Goal: Information Seeking & Learning: Understand process/instructions

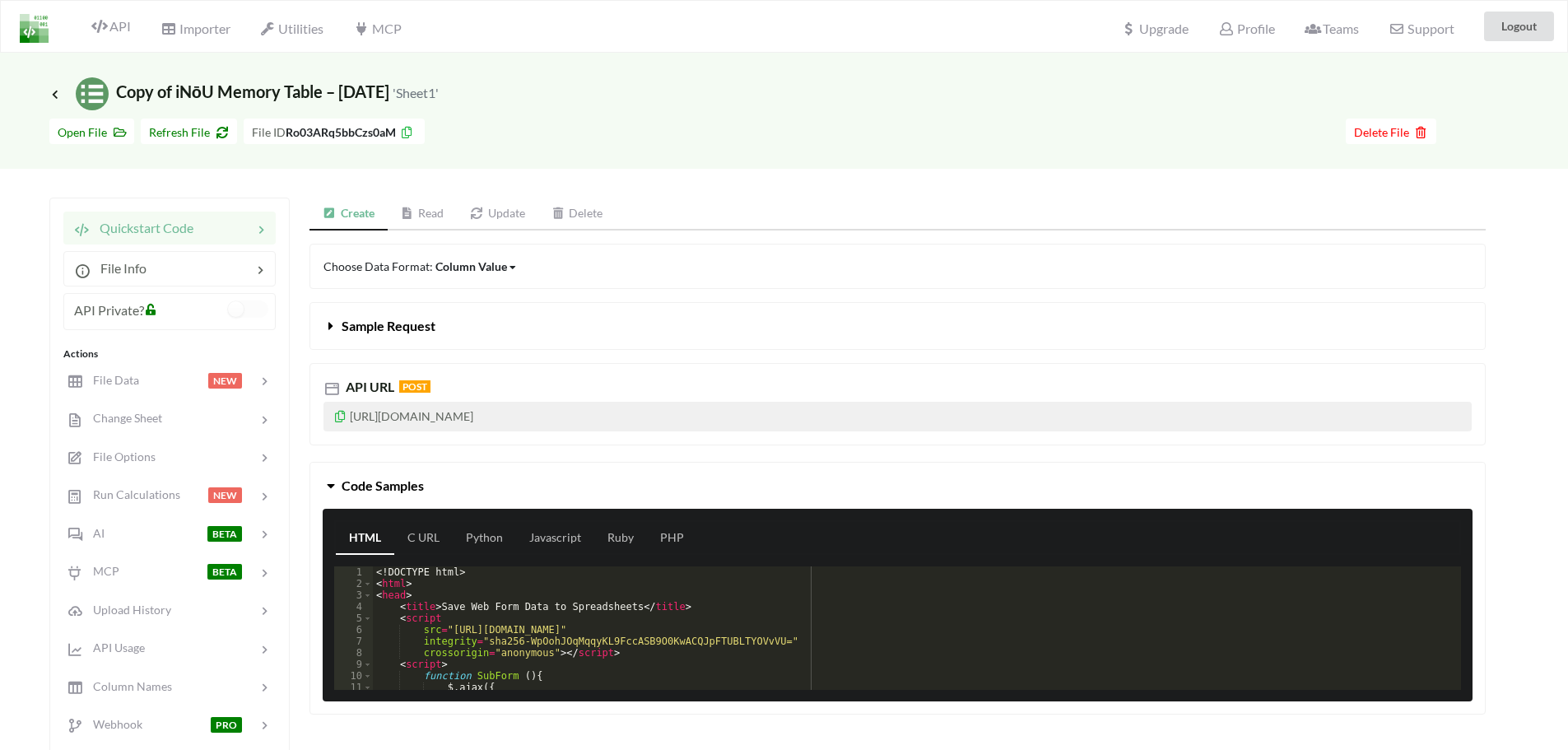
click at [425, 216] on link "Read" at bounding box center [422, 214] width 70 height 33
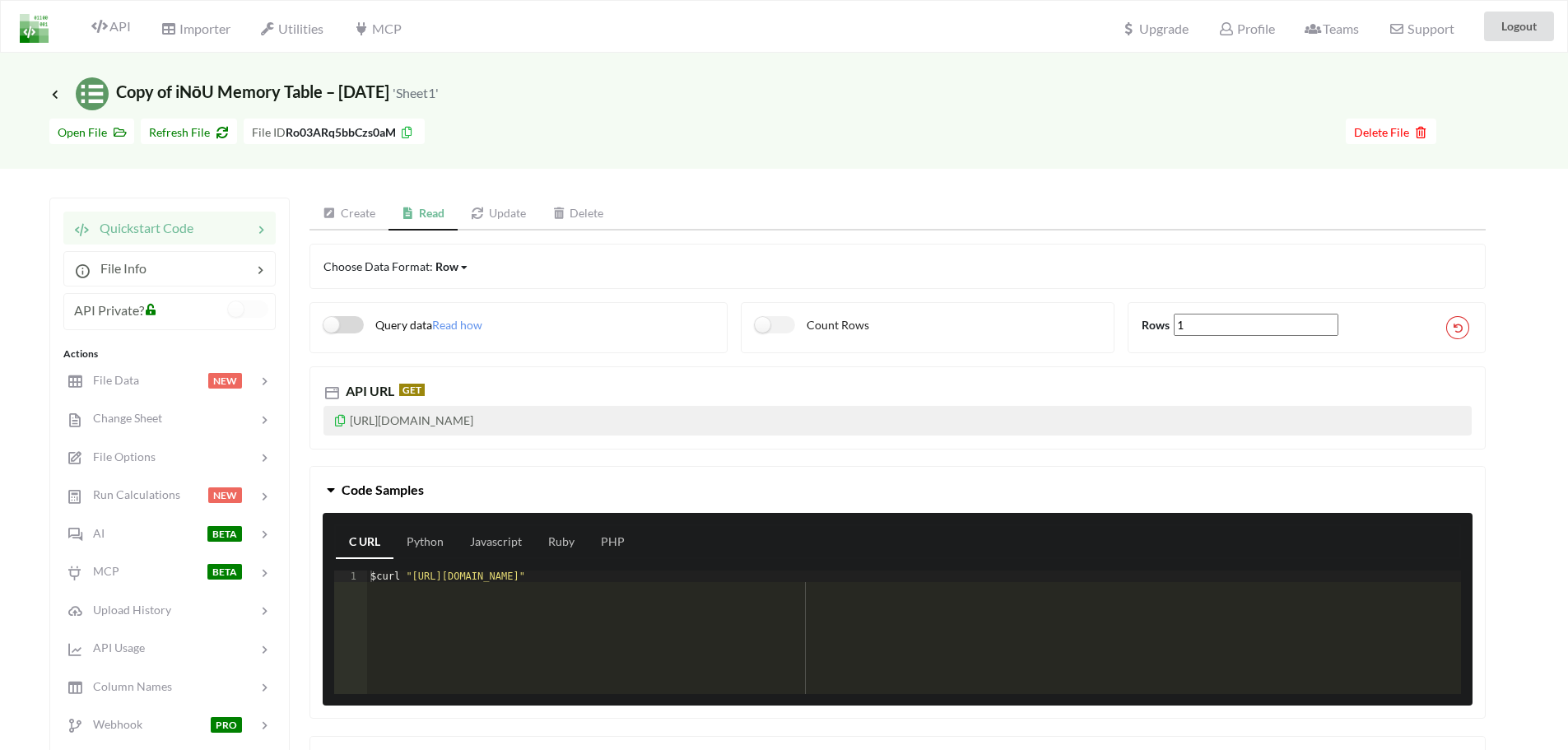
click at [353, 324] on label "Query data" at bounding box center [378, 324] width 109 height 17
checkbox input "true"
click at [853, 327] on label "Count Rows" at bounding box center [812, 324] width 115 height 17
click at [785, 323] on label "Count Rows" at bounding box center [812, 324] width 115 height 17
checkbox input "false"
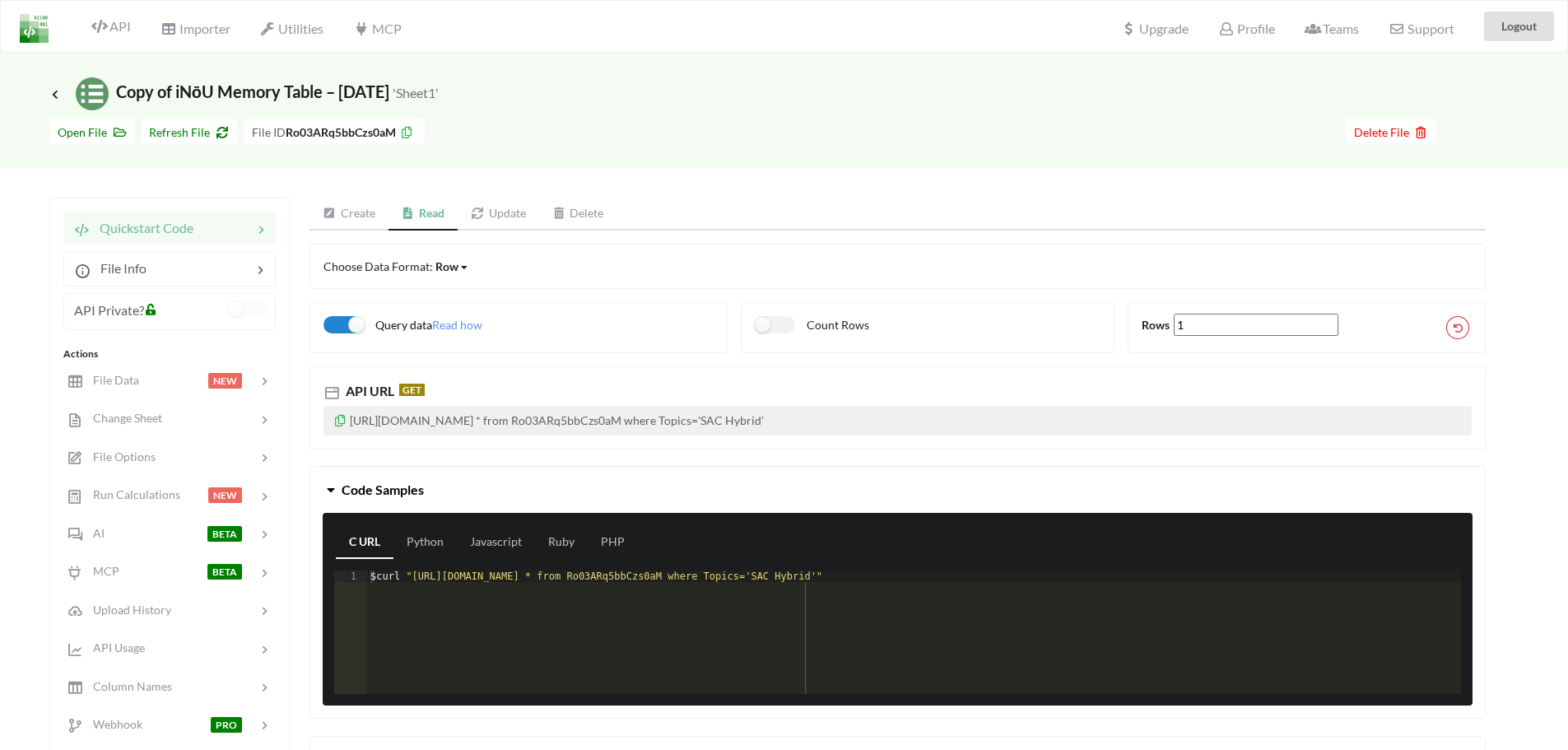
click at [460, 317] on div "Query data Read how" at bounding box center [518, 327] width 418 height 51
click at [462, 325] on span "Read how" at bounding box center [457, 325] width 50 height 14
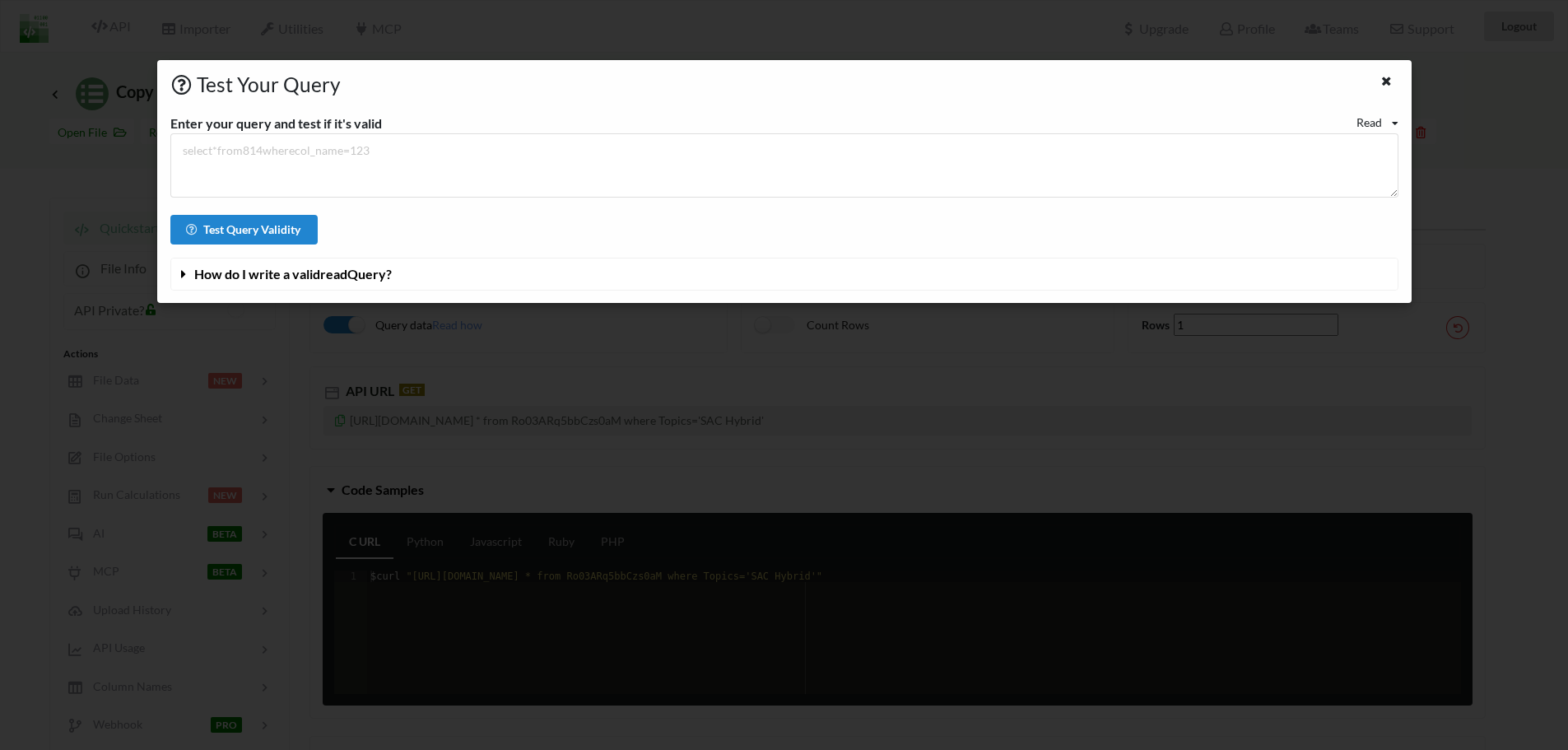
click at [339, 283] on button "How do I write a valid read Query?" at bounding box center [784, 274] width 1226 height 31
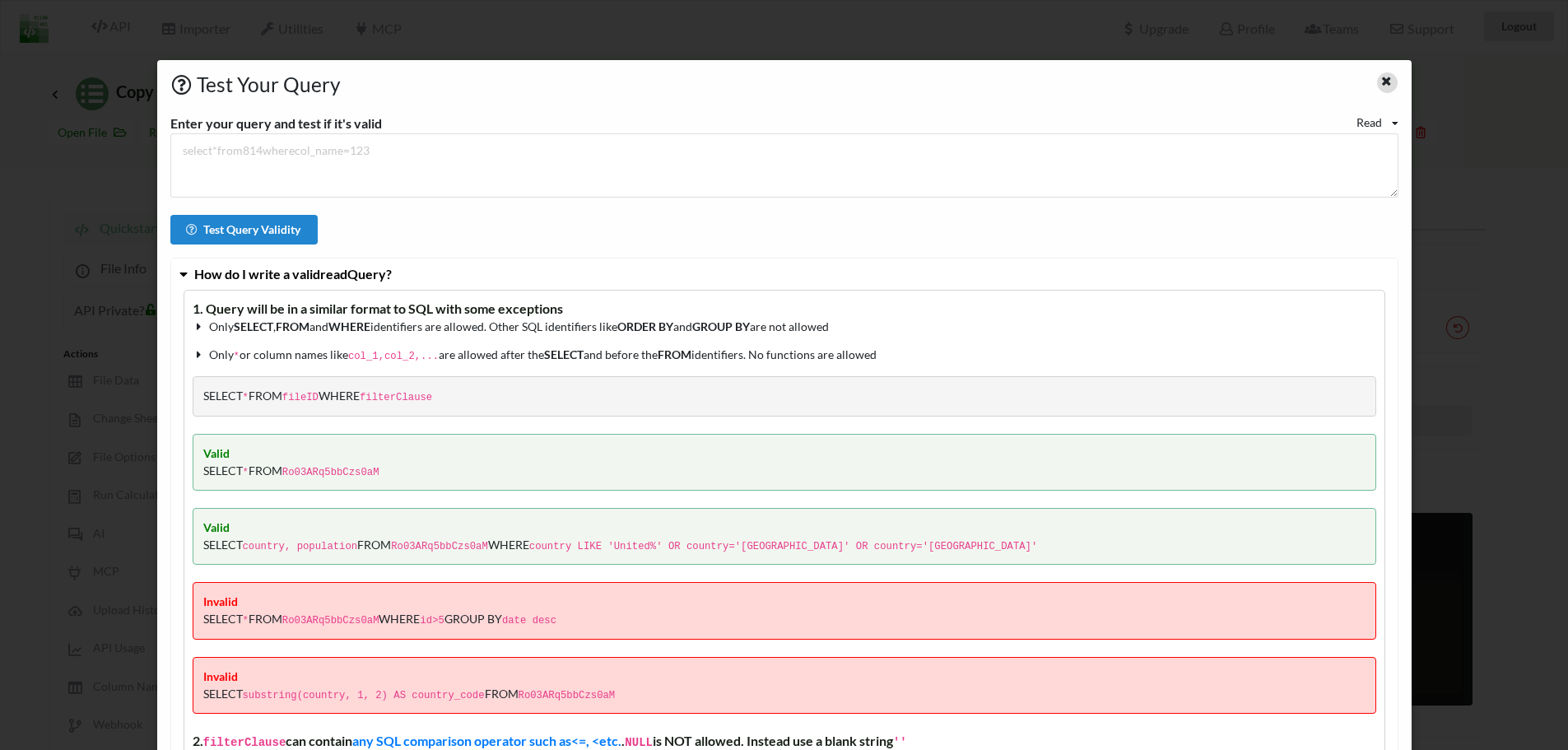
click at [1379, 78] on icon at bounding box center [1386, 79] width 14 height 12
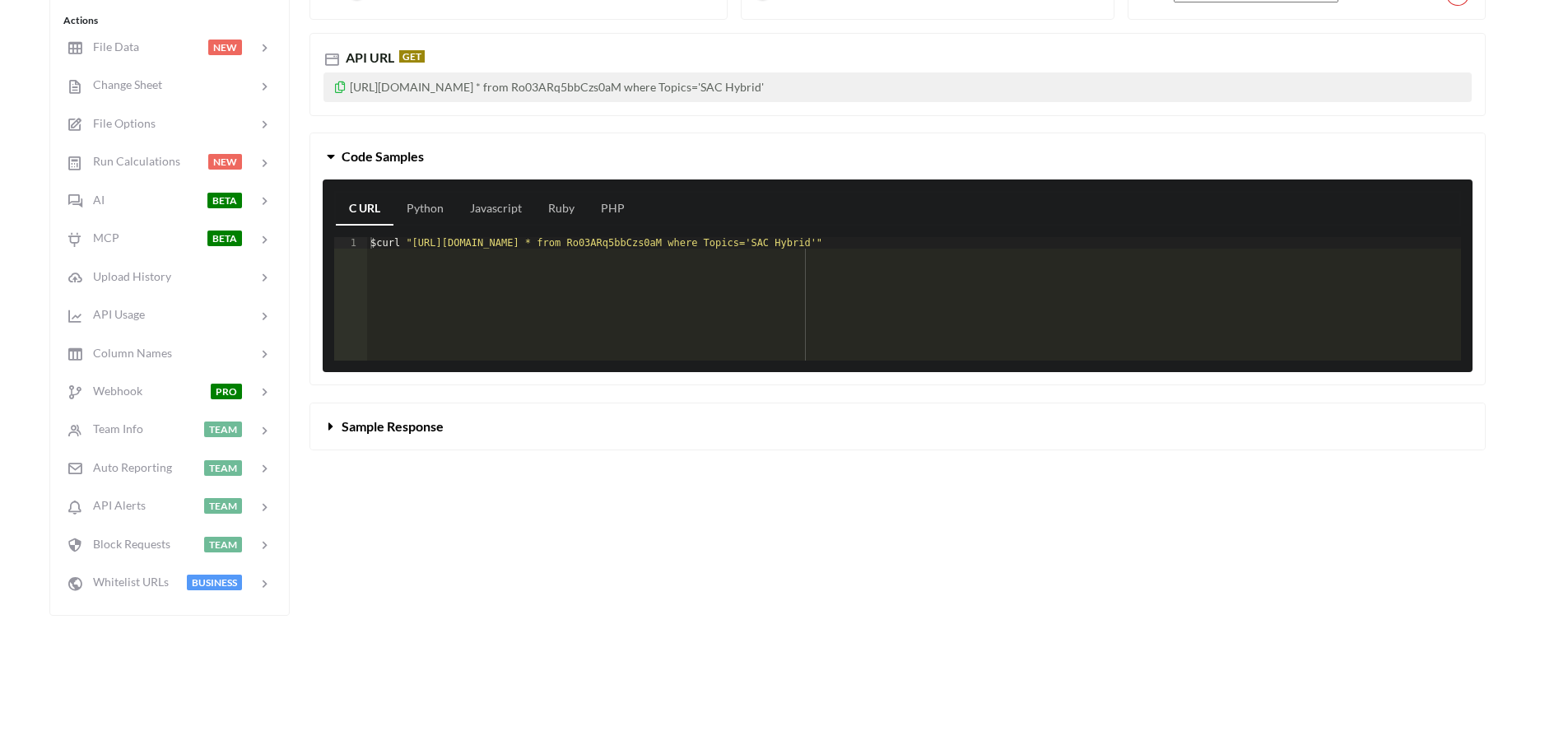
scroll to position [303, 0]
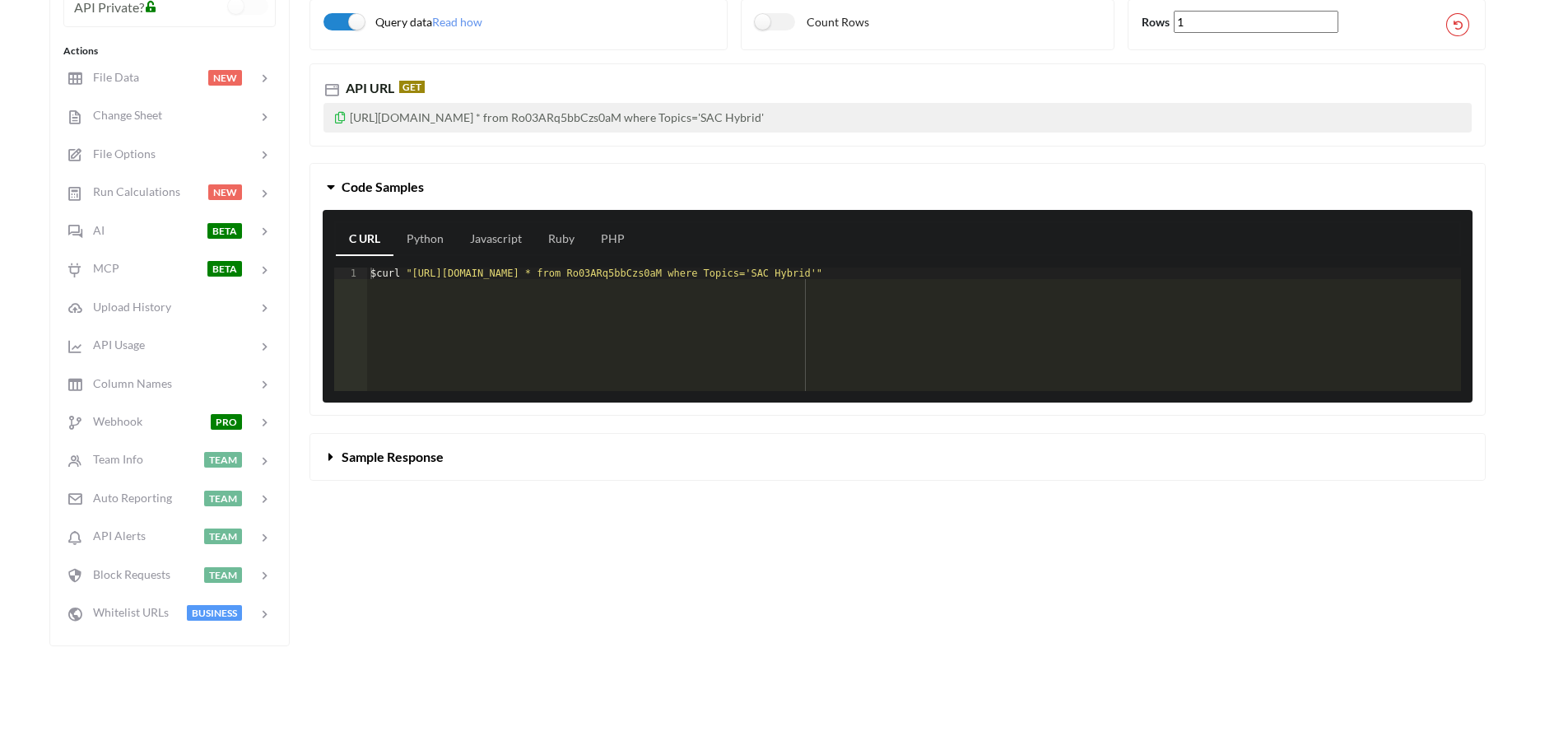
click at [427, 455] on span "Sample Response" at bounding box center [392, 456] width 102 height 16
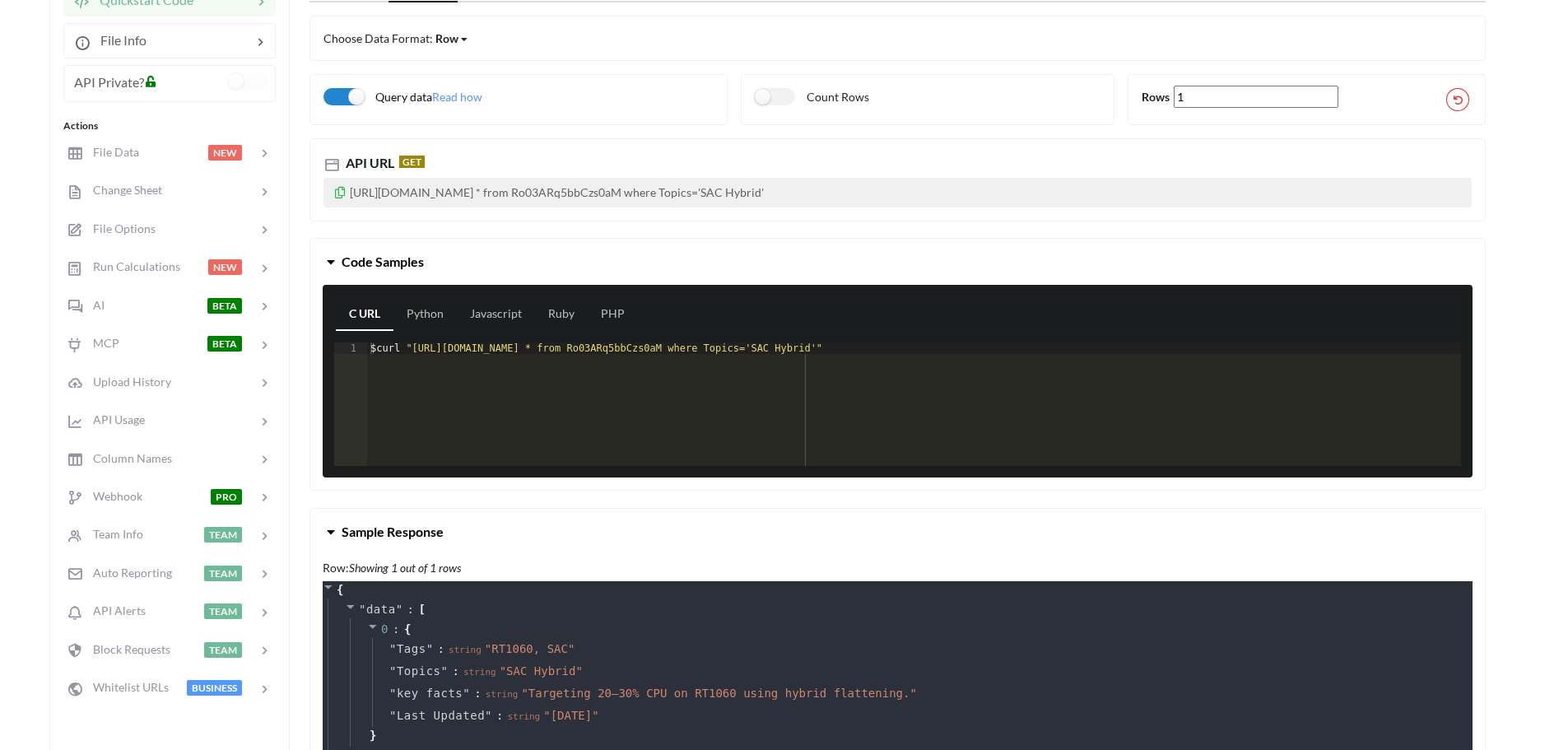
scroll to position [222, 0]
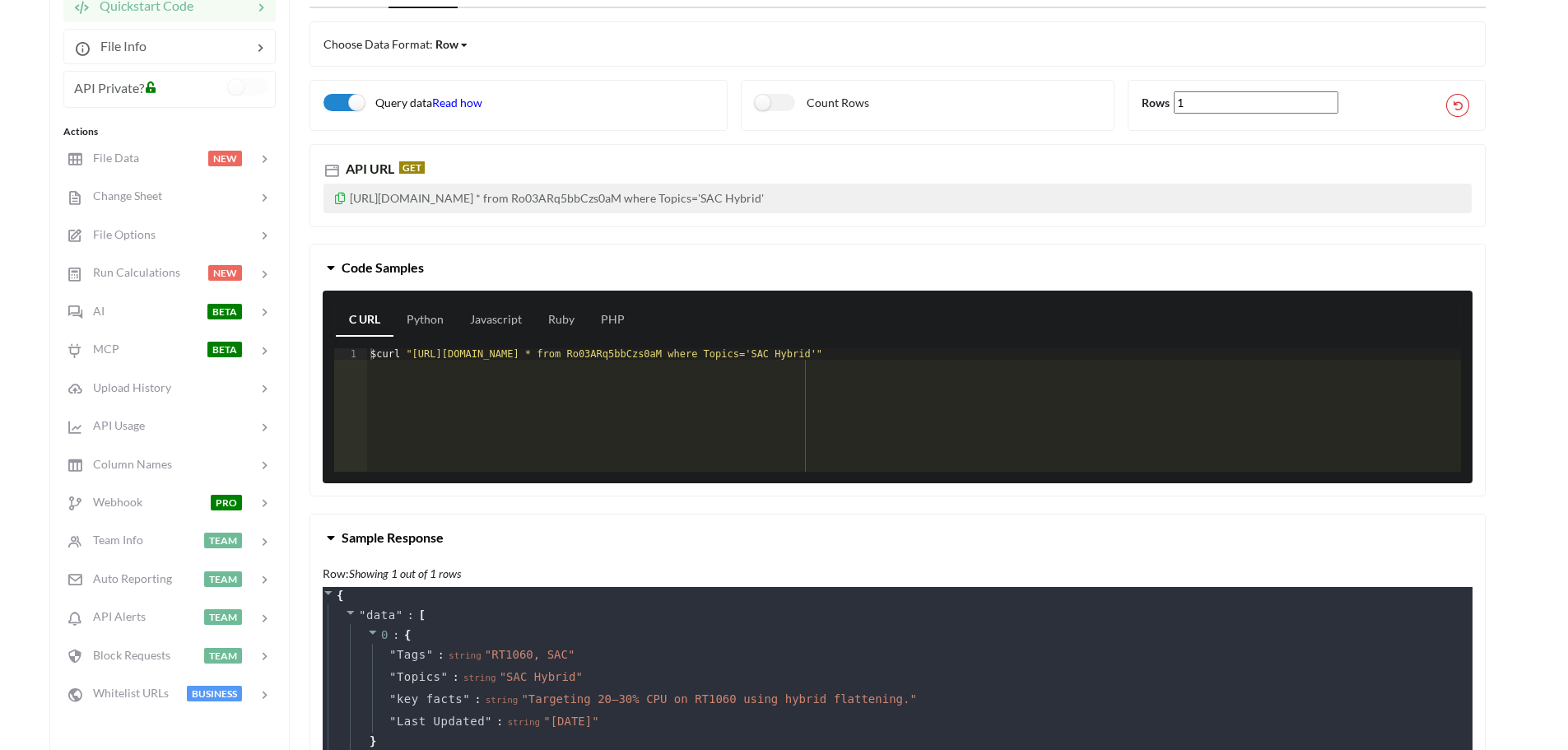
click at [459, 107] on span "Read how" at bounding box center [457, 103] width 50 height 14
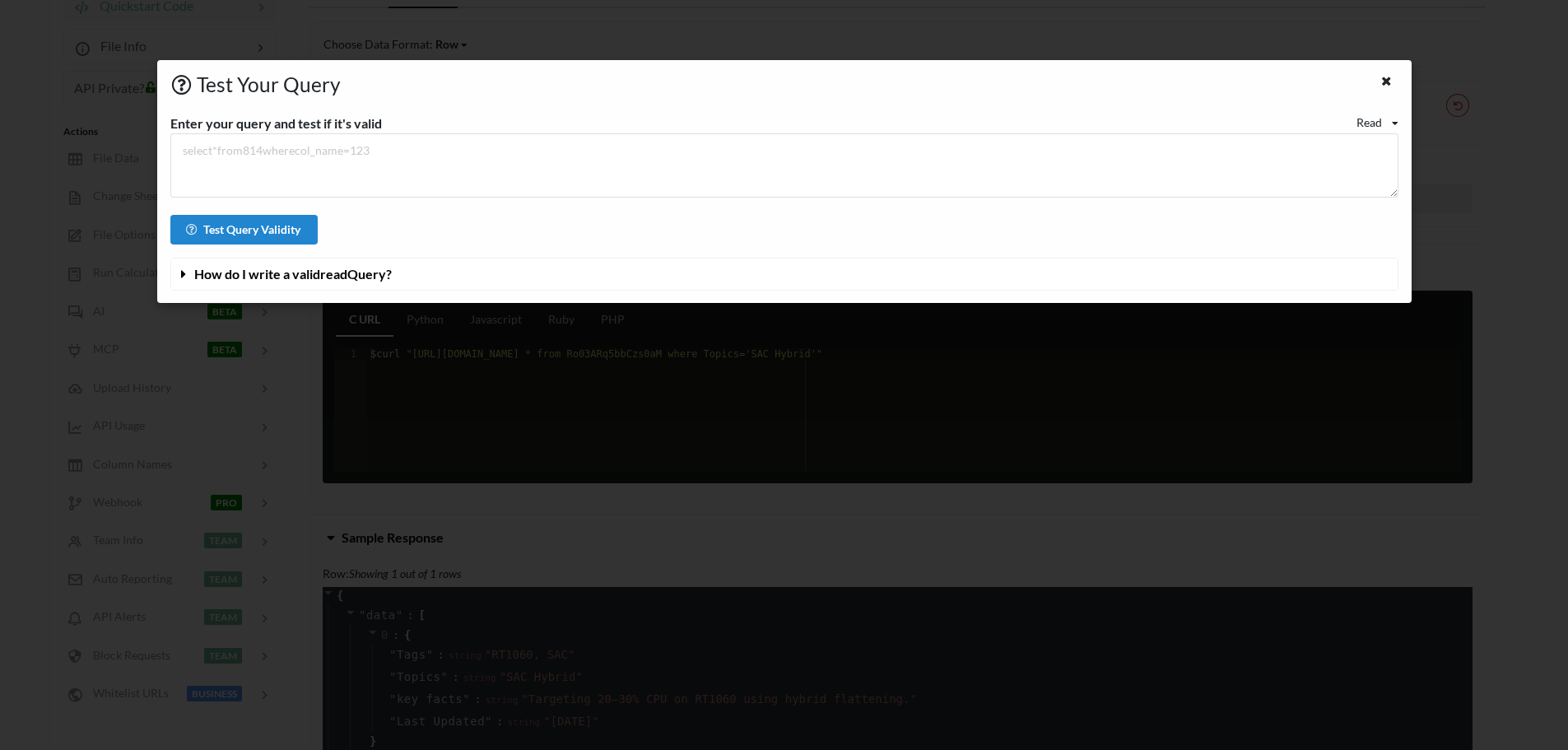
click at [1360, 125] on div "Read" at bounding box center [1369, 122] width 26 height 17
click at [1064, 108] on div "Enter your query and test if it's valid Read Read Update Delete Test Query Vali…" at bounding box center [784, 193] width 1227 height 194
click at [582, 283] on button "How do I write a valid read Query?" at bounding box center [784, 274] width 1226 height 31
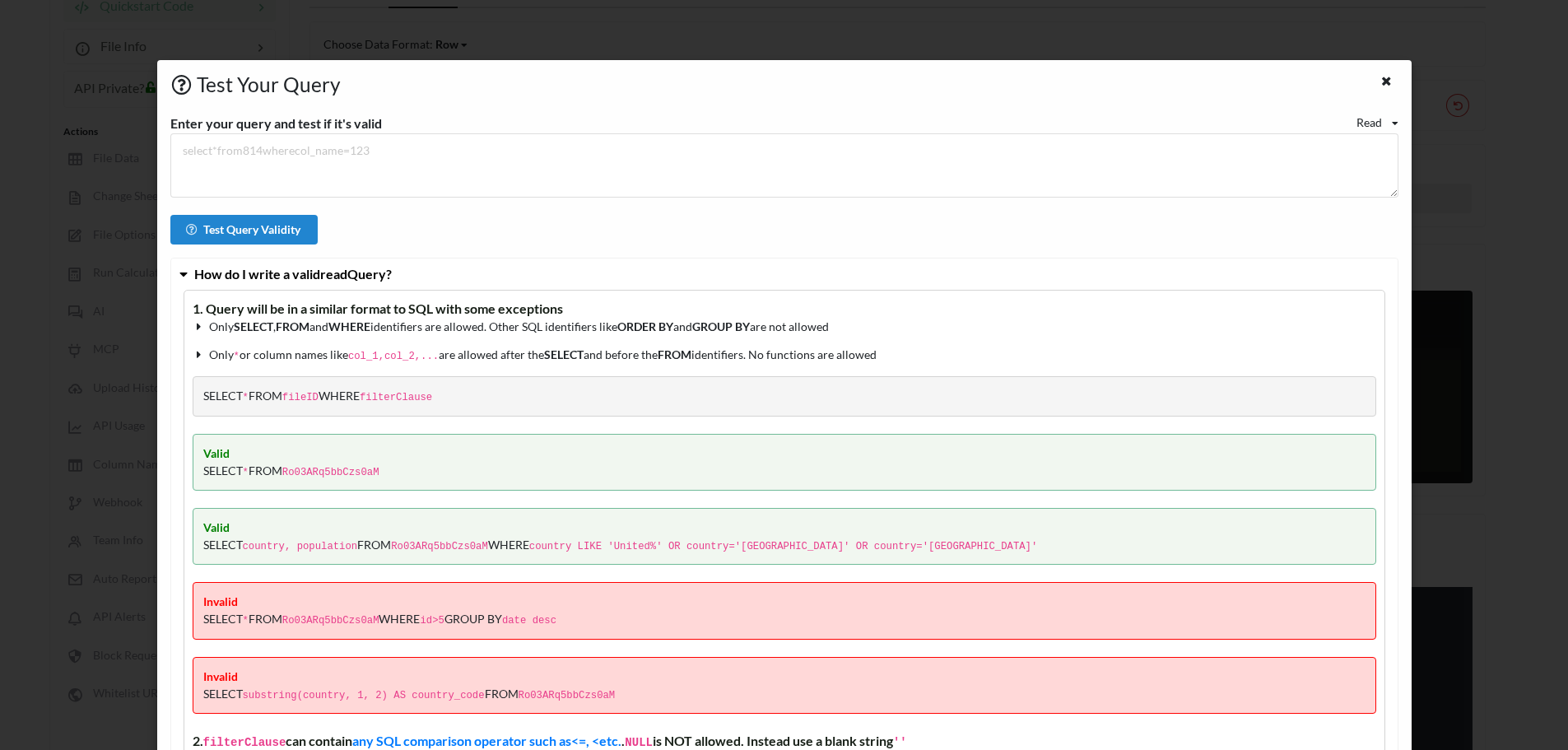
click at [325, 540] on code "country, population" at bounding box center [300, 546] width 115 height 12
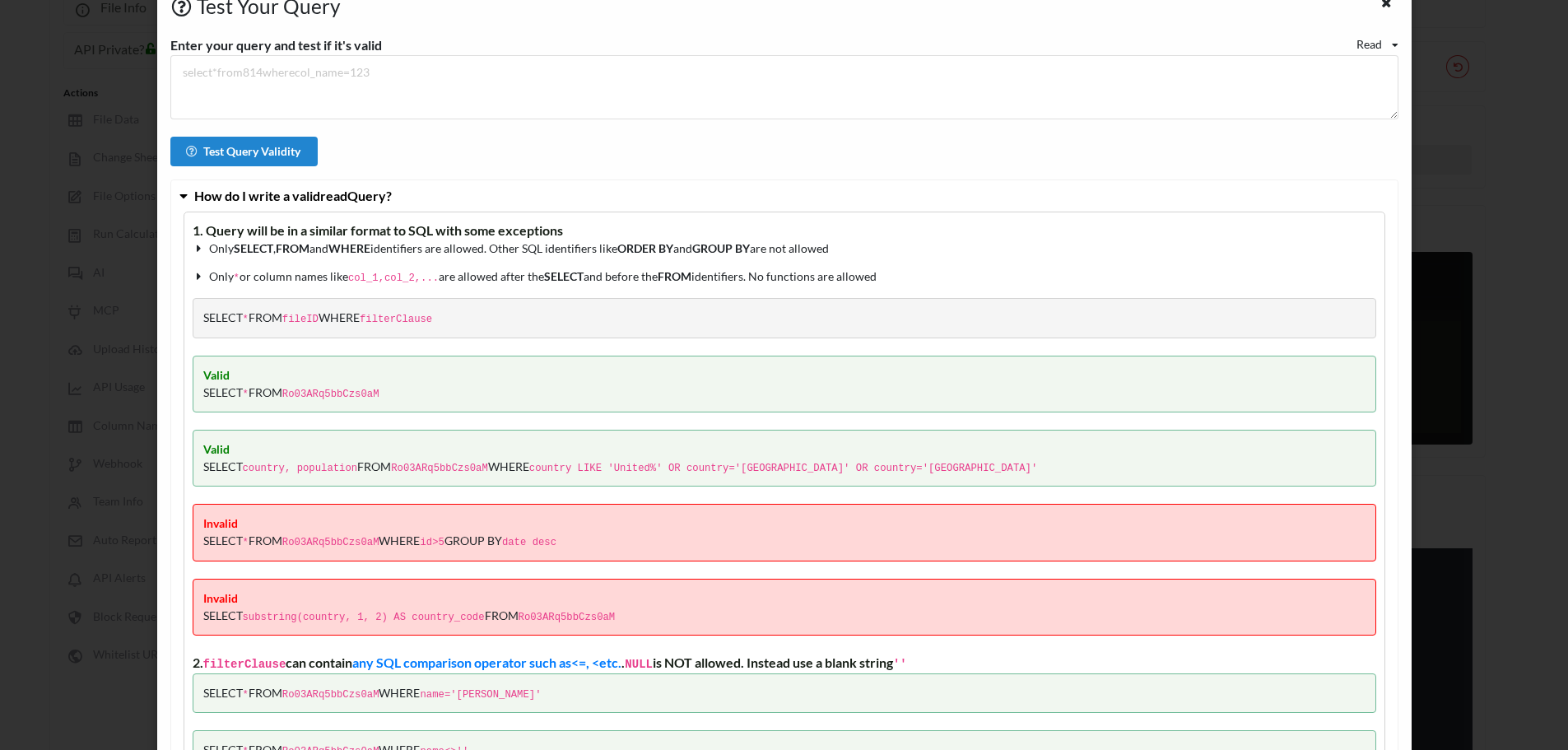
scroll to position [225, 0]
click at [1465, 147] on div "Test Your Query Enter your query and test if it's valid Read Read Update Delete…" at bounding box center [784, 375] width 1568 height 750
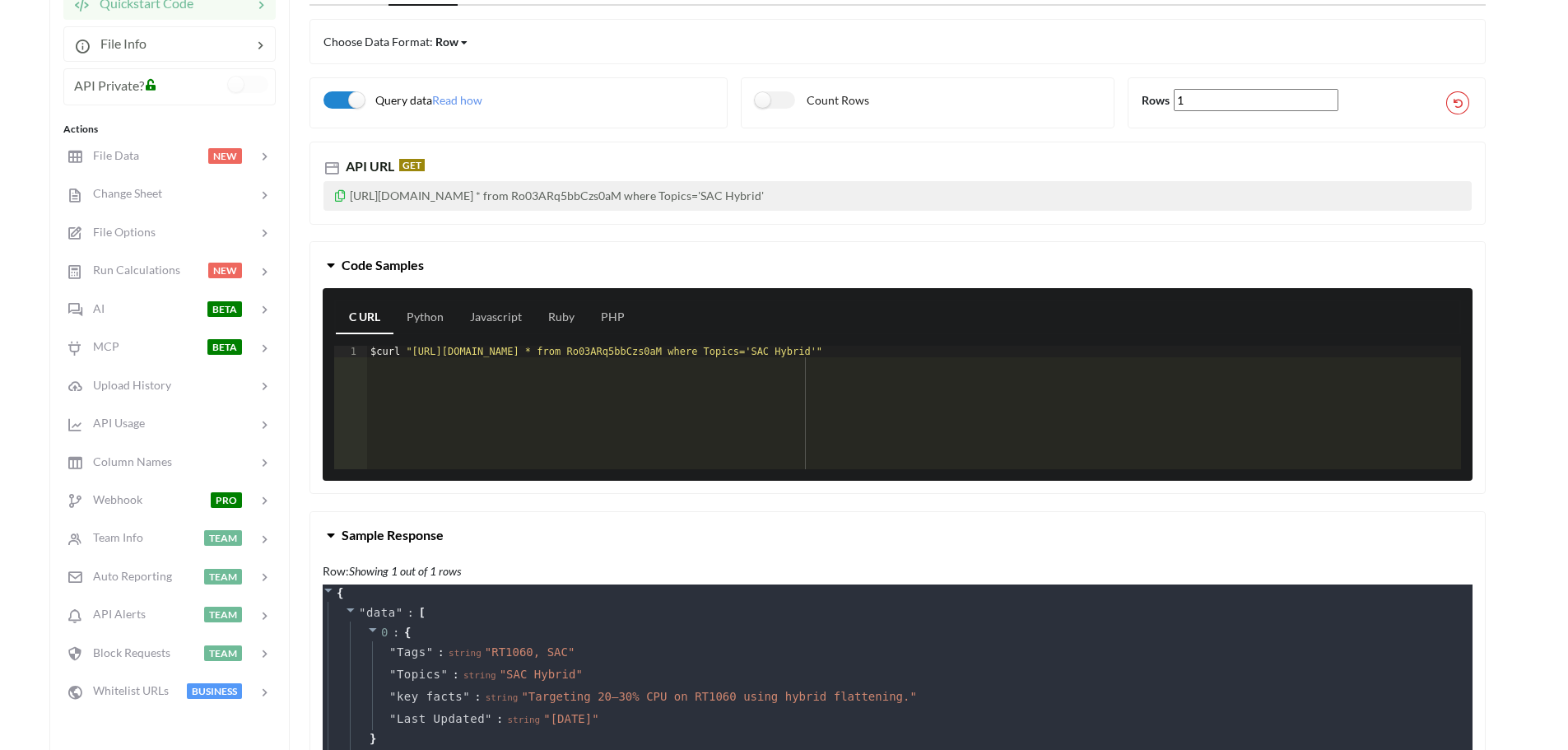
drag, startPoint x: 1068, startPoint y: 358, endPoint x: 424, endPoint y: 356, distance: 644.0
click at [425, 356] on div "$ curl "[URL][DOMAIN_NAME] * from Ro03ARq5bbCzs0aM where Topics='SAC Hybrid'"" at bounding box center [913, 412] width 1094 height 134
click at [377, 358] on div "$ curl "[URL][DOMAIN_NAME] * from Ro03ARq5bbCzs0aM where Topics='SAC Hybrid'"" at bounding box center [913, 407] width 1094 height 124
drag, startPoint x: 382, startPoint y: 354, endPoint x: 1040, endPoint y: 358, distance: 658.0
click at [1040, 358] on div "$ curl "[URL][DOMAIN_NAME] * from Ro03ARq5bbCzs0aM where Topics='SAC Hybrid'"" at bounding box center [913, 412] width 1094 height 134
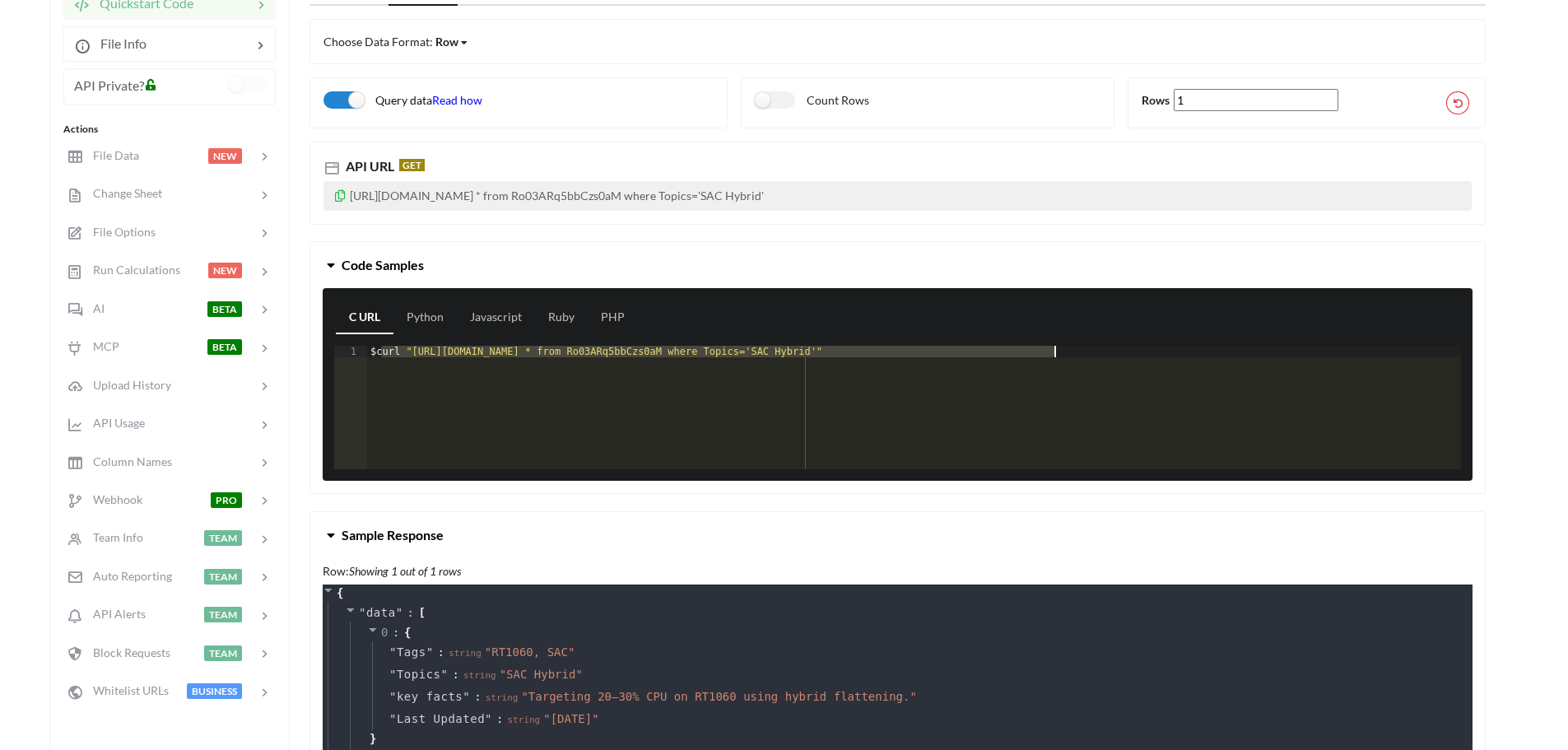
click at [451, 100] on span "Read how" at bounding box center [457, 100] width 50 height 14
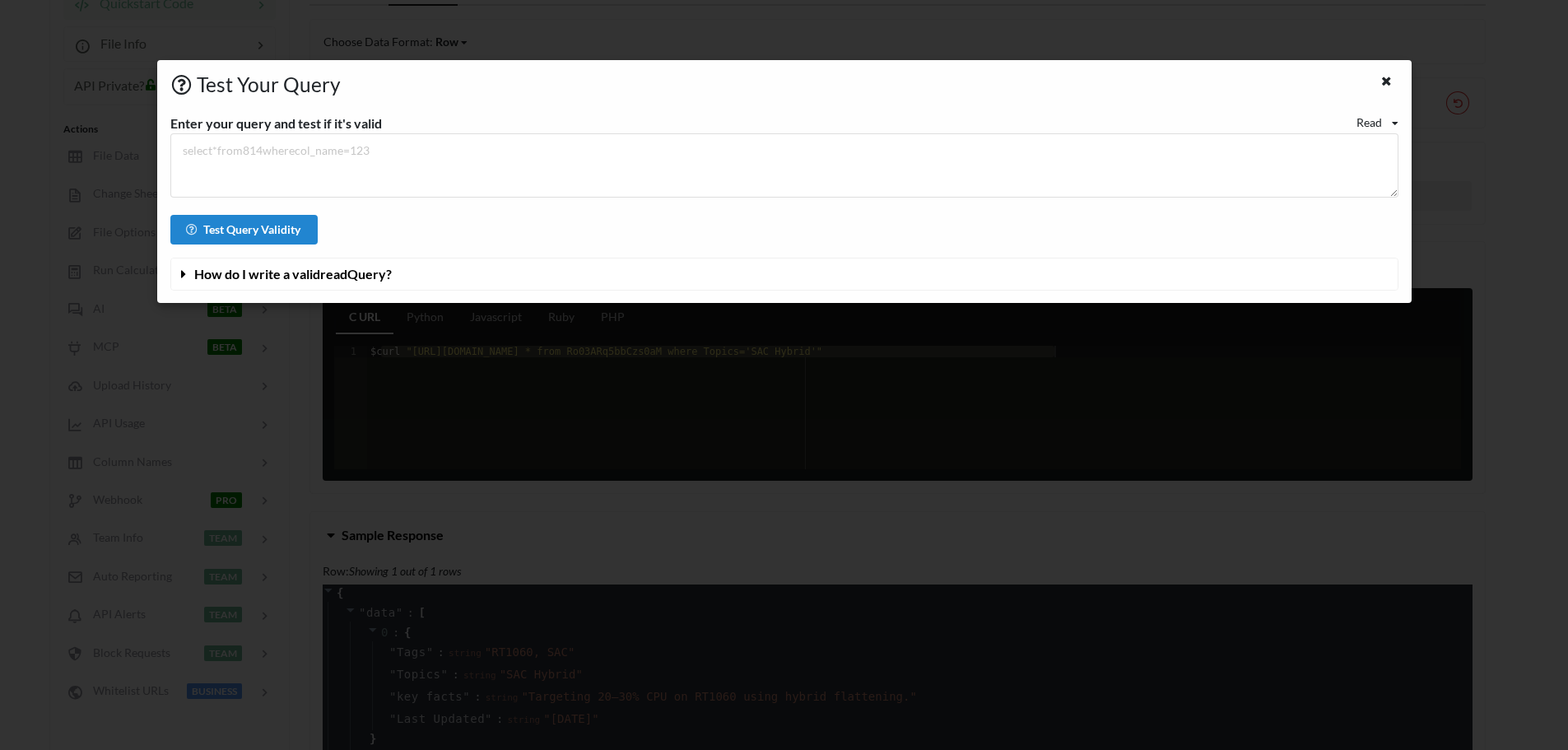
click at [324, 269] on span "How do I write a valid read Query?" at bounding box center [293, 274] width 198 height 16
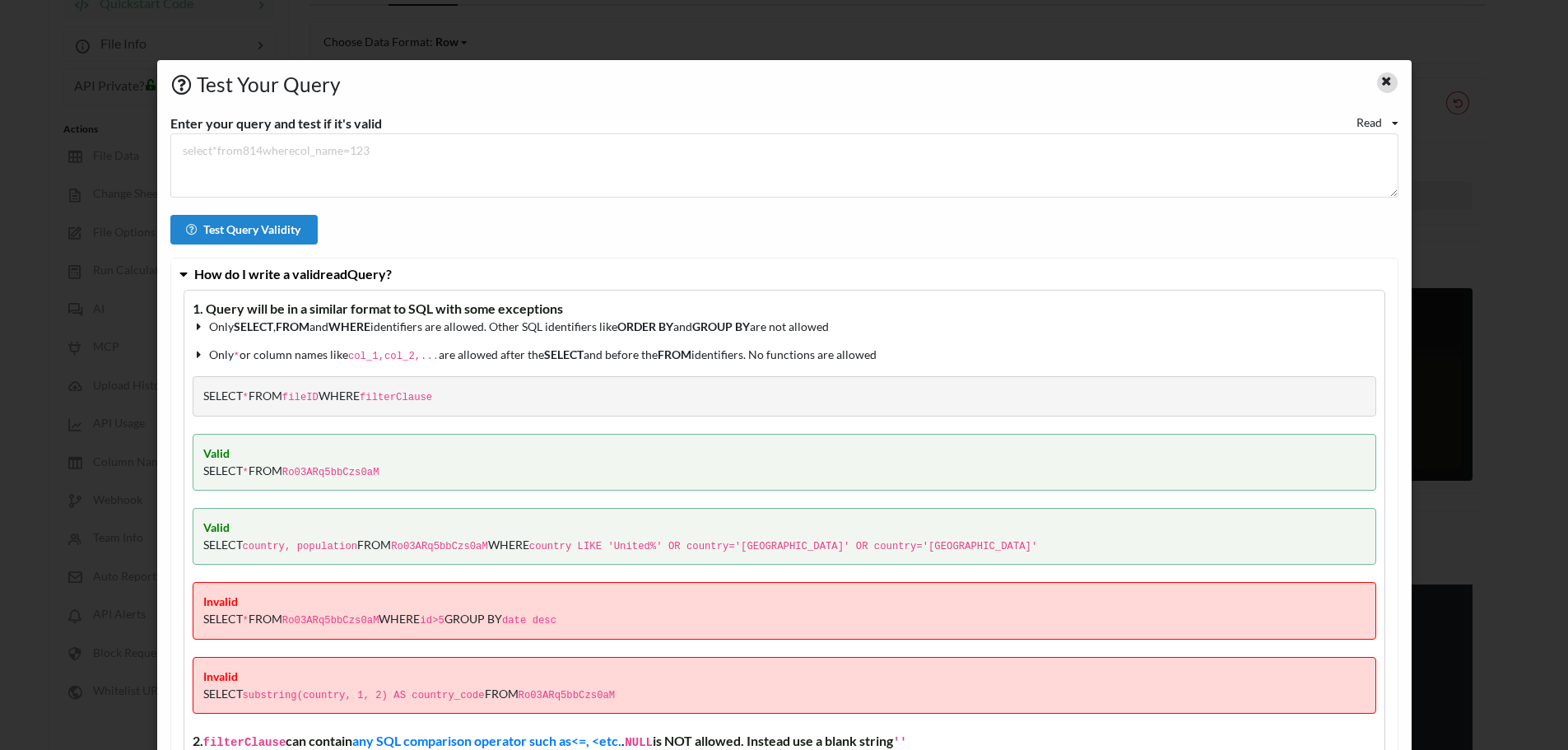
click at [1379, 81] on icon at bounding box center [1386, 79] width 14 height 12
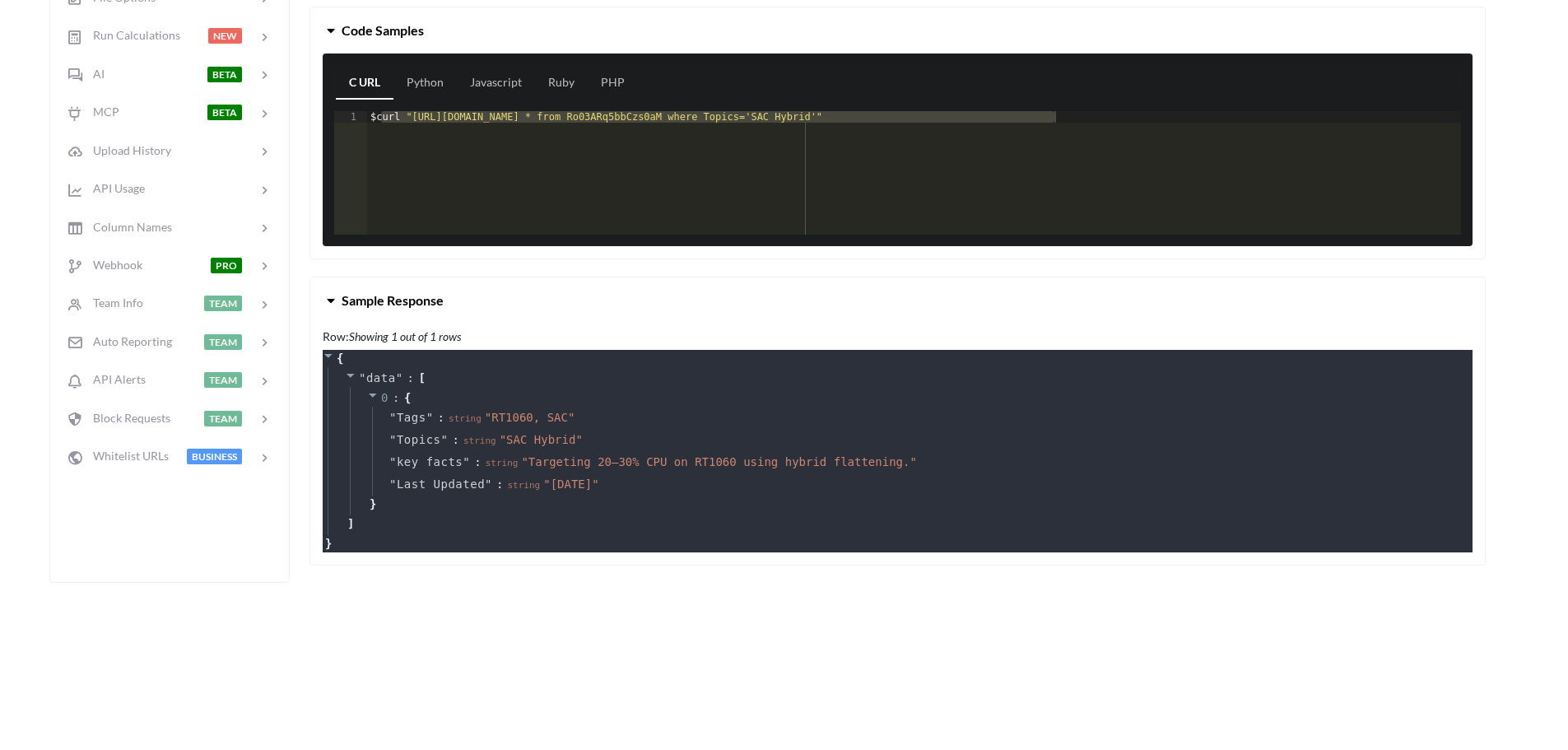
scroll to position [469, 0]
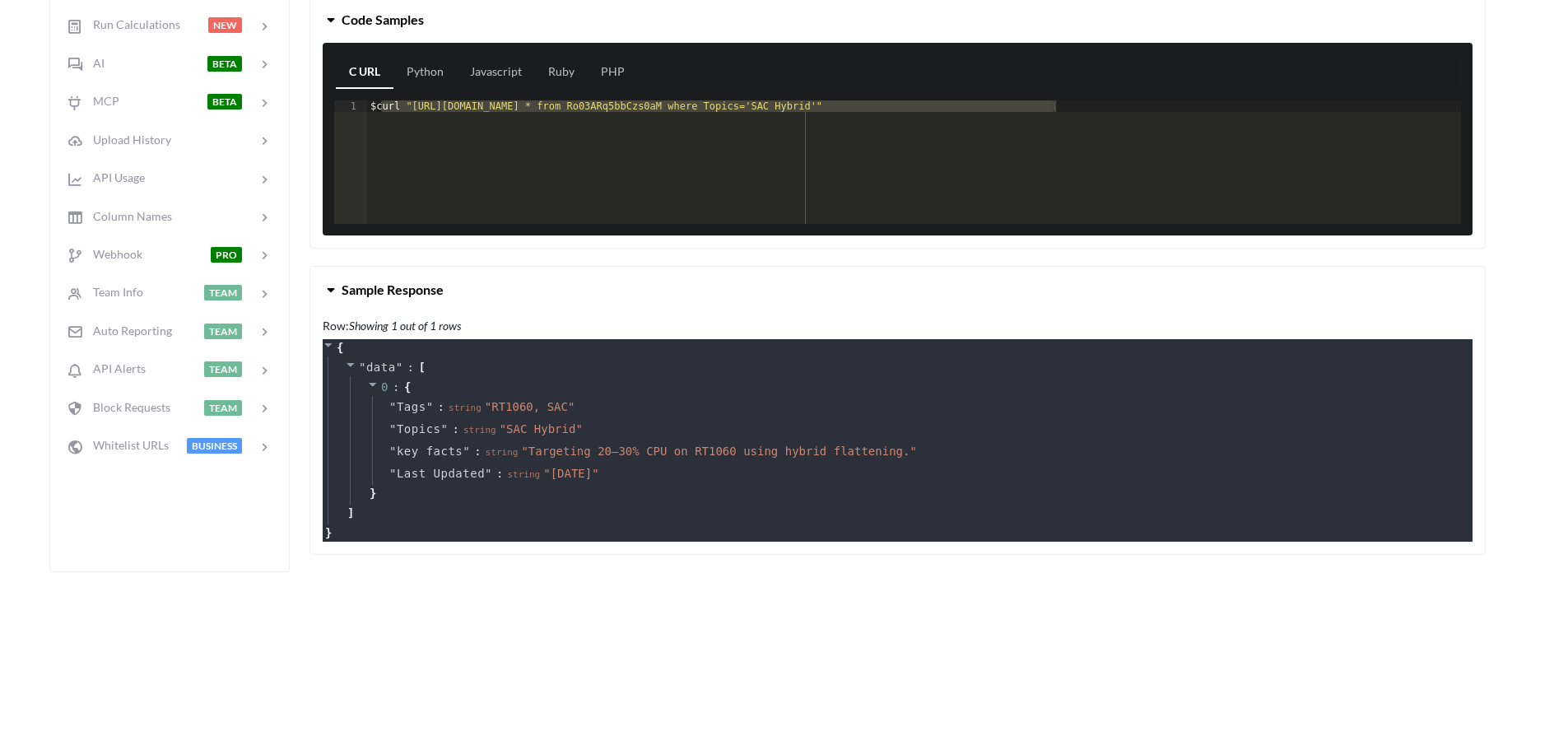
drag, startPoint x: 453, startPoint y: 289, endPoint x: 465, endPoint y: 294, distance: 13.0
click at [453, 288] on button "Sample Response" at bounding box center [898, 290] width 1175 height 46
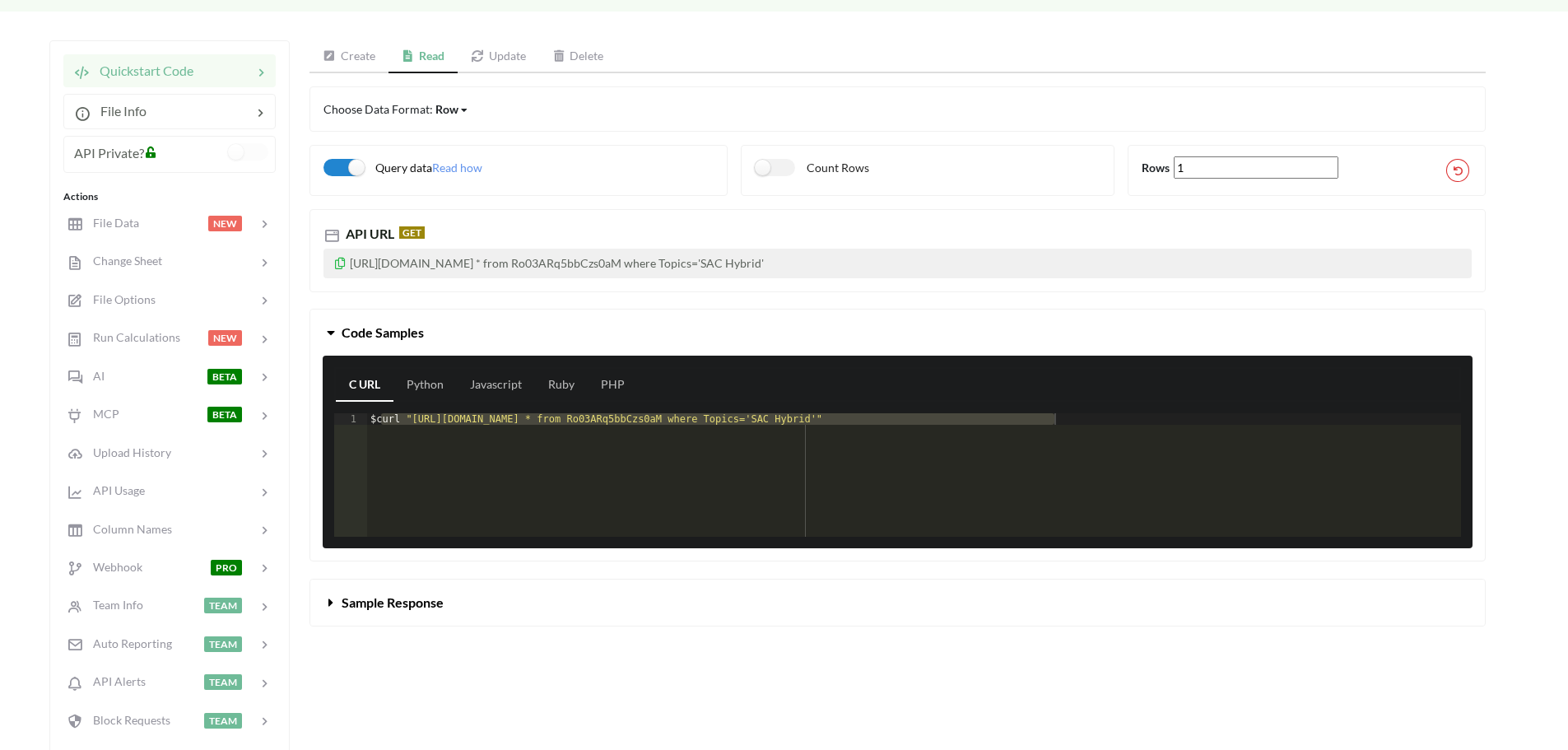
scroll to position [155, 0]
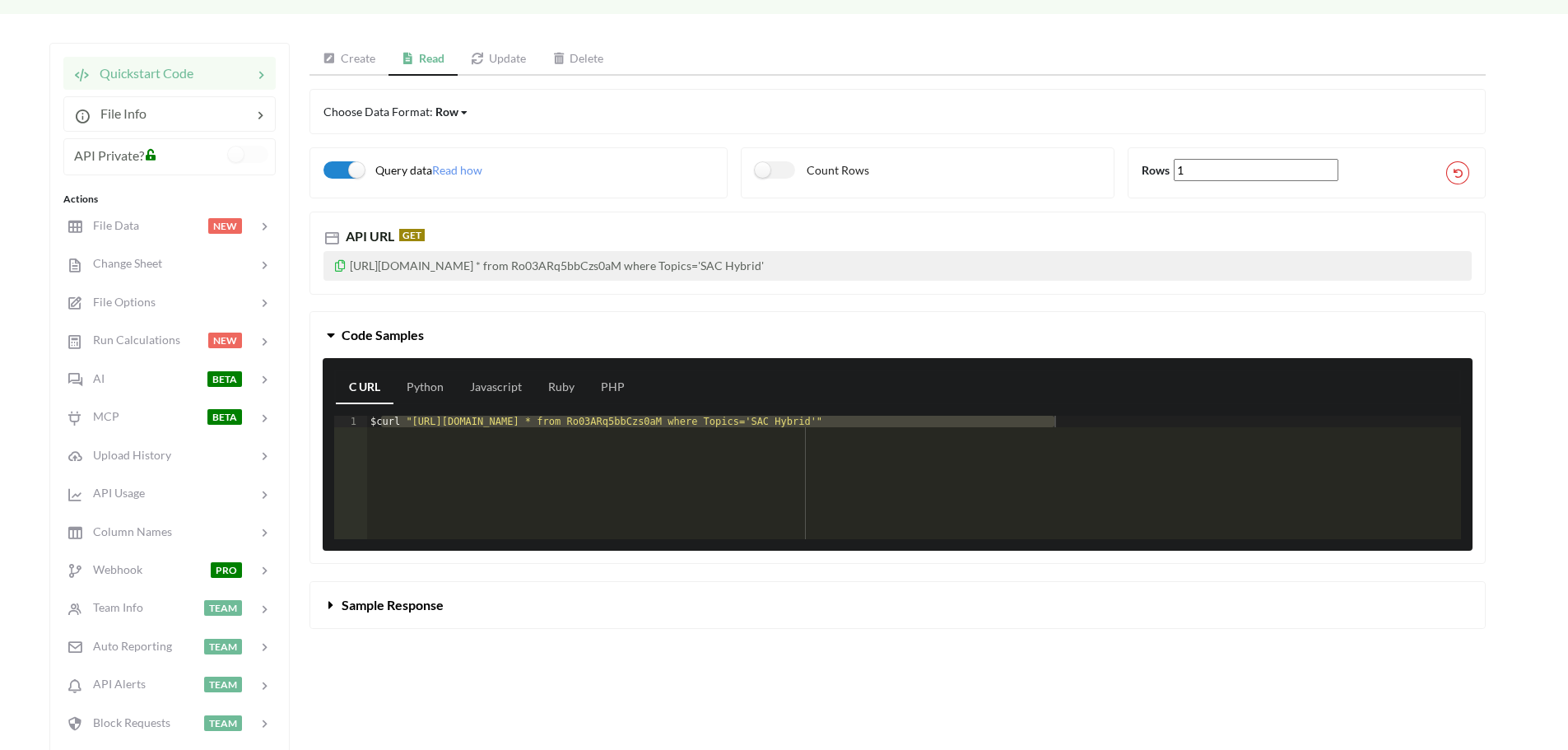
click at [349, 57] on link "Create" at bounding box center [349, 59] width 79 height 33
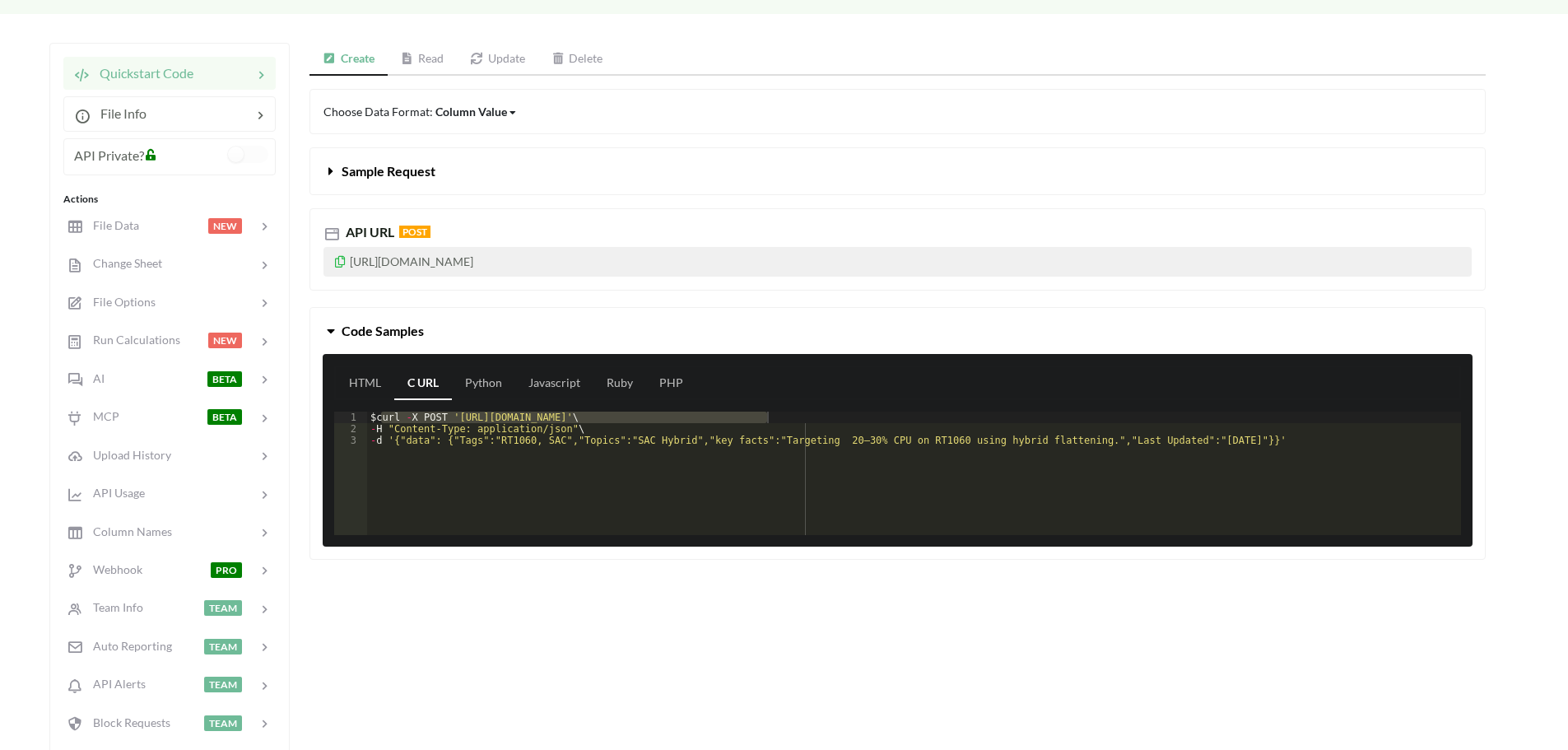
click at [379, 175] on span "Sample Request" at bounding box center [389, 171] width 94 height 16
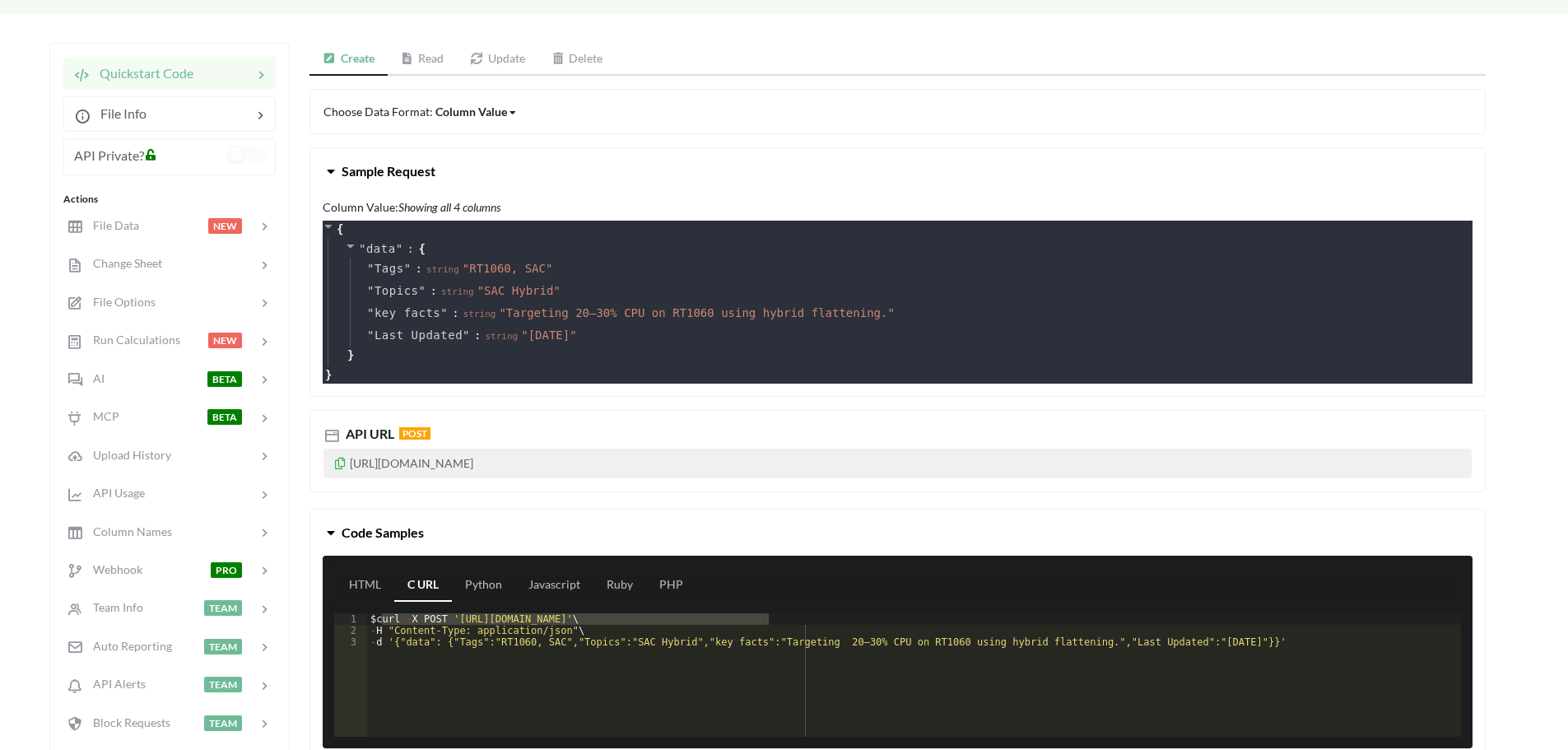
click at [446, 659] on div "$ curl - X POST '[URL][DOMAIN_NAME]' \ - H "Content-Type: application/json" \ -…" at bounding box center [913, 686] width 1094 height 147
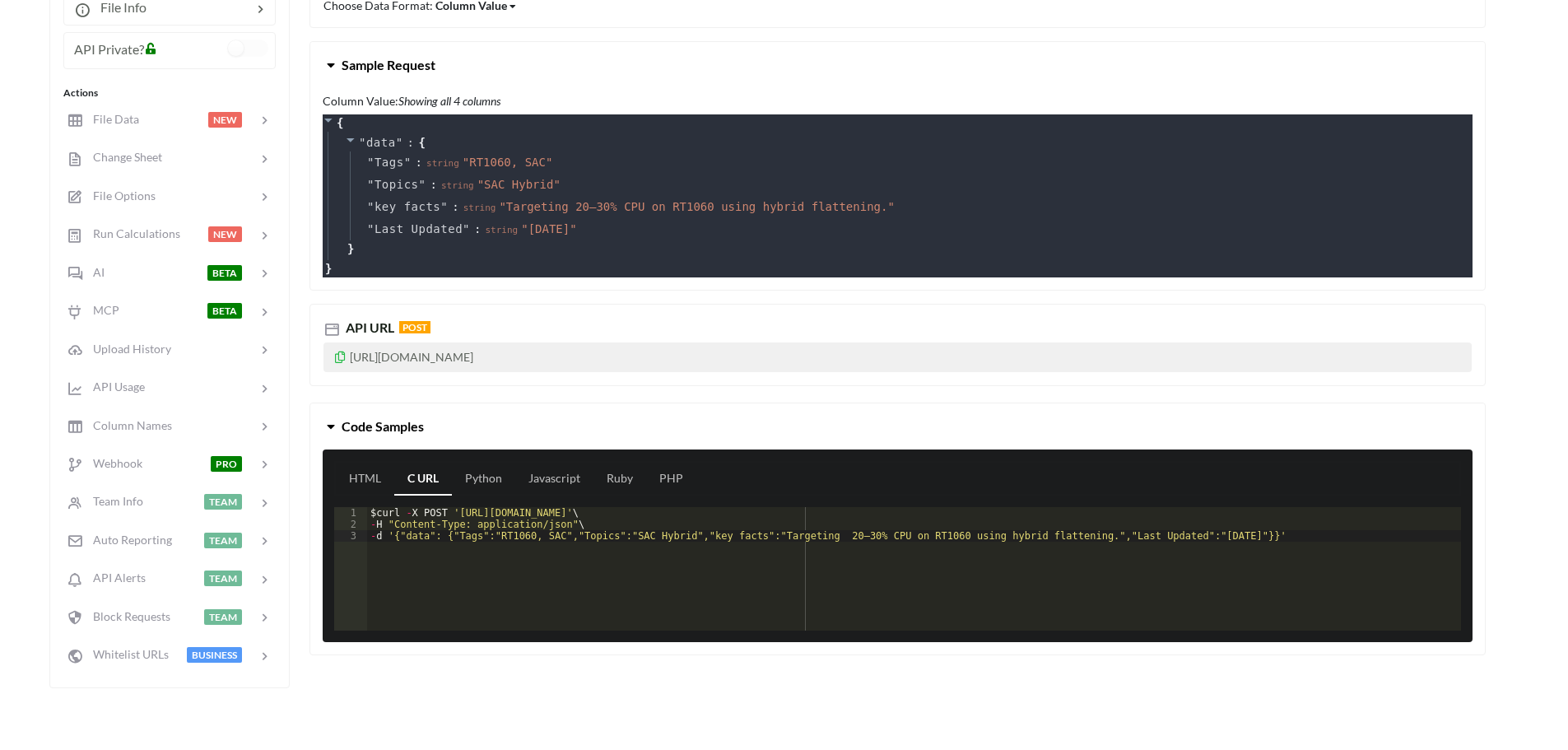
scroll to position [133, 0]
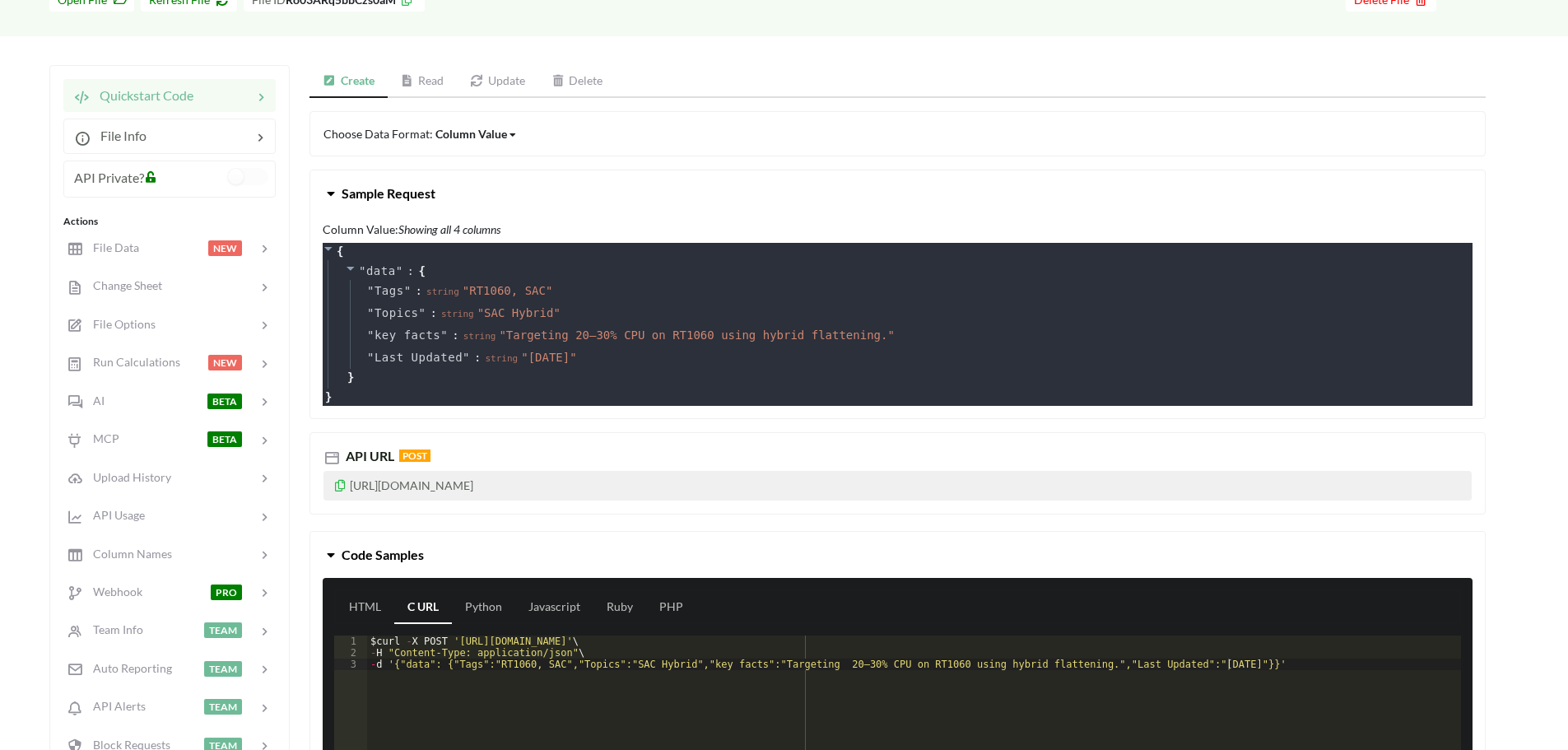
click at [441, 82] on link "Read" at bounding box center [422, 81] width 70 height 33
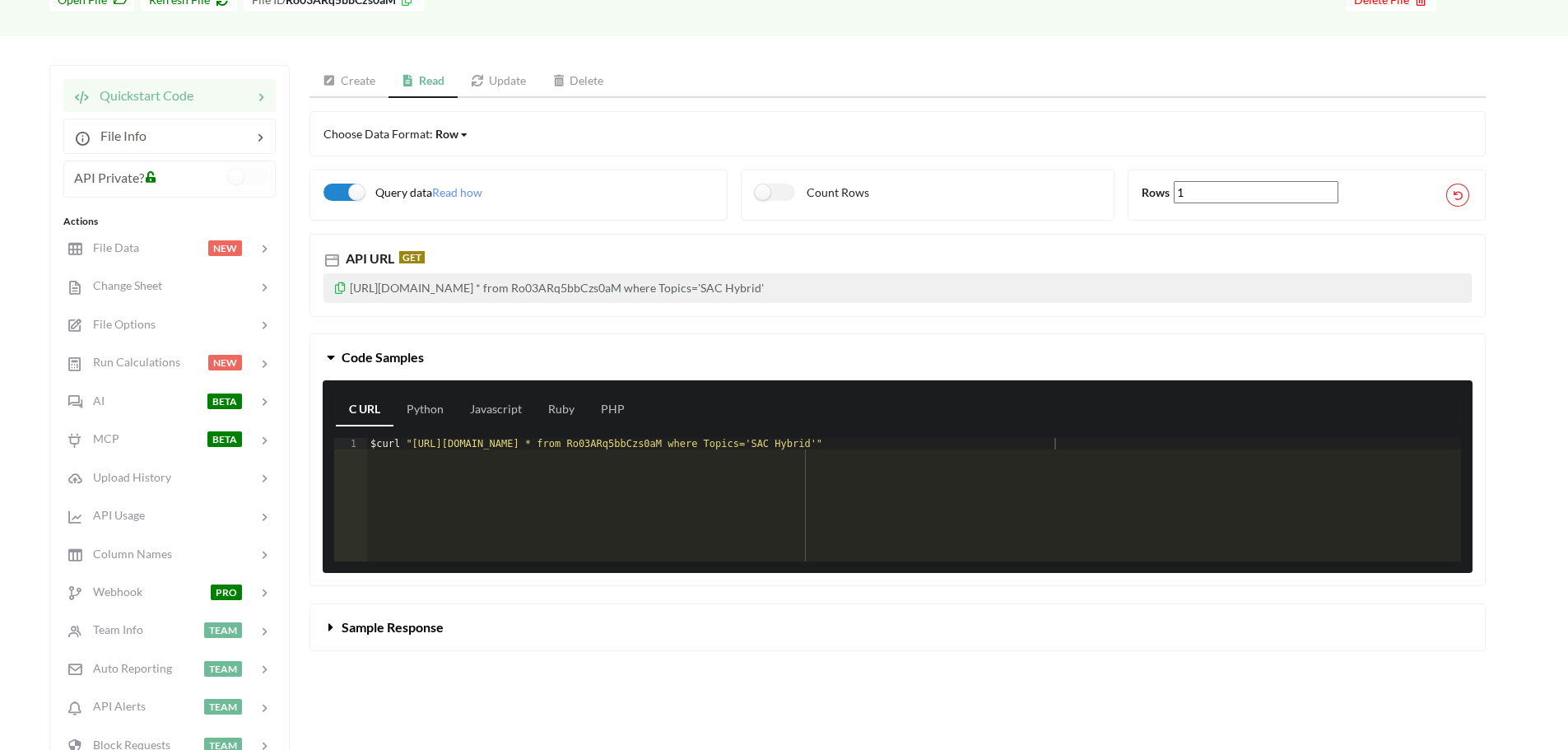
click at [379, 631] on span "Sample Response" at bounding box center [392, 627] width 102 height 16
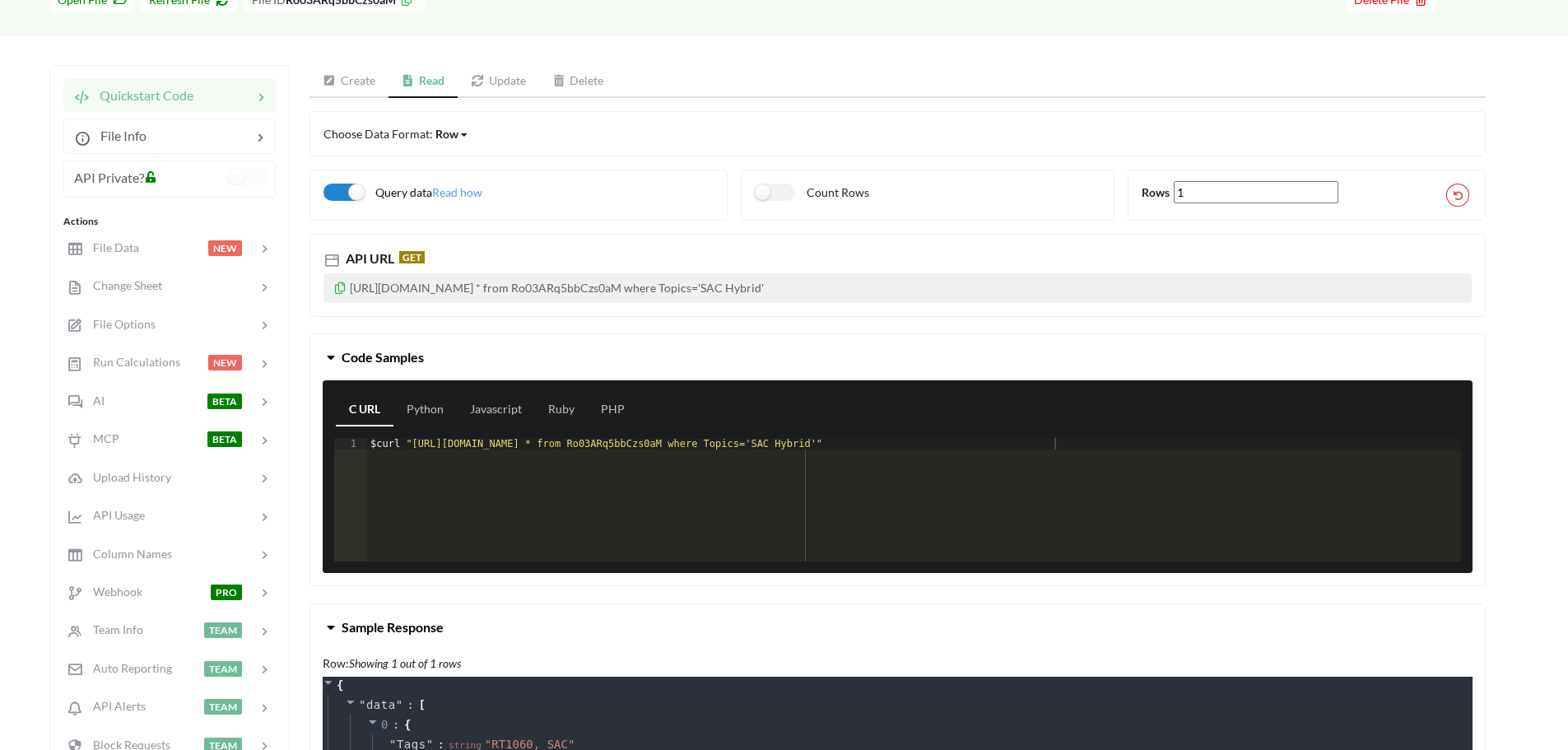
click at [358, 77] on link "Create" at bounding box center [349, 81] width 79 height 33
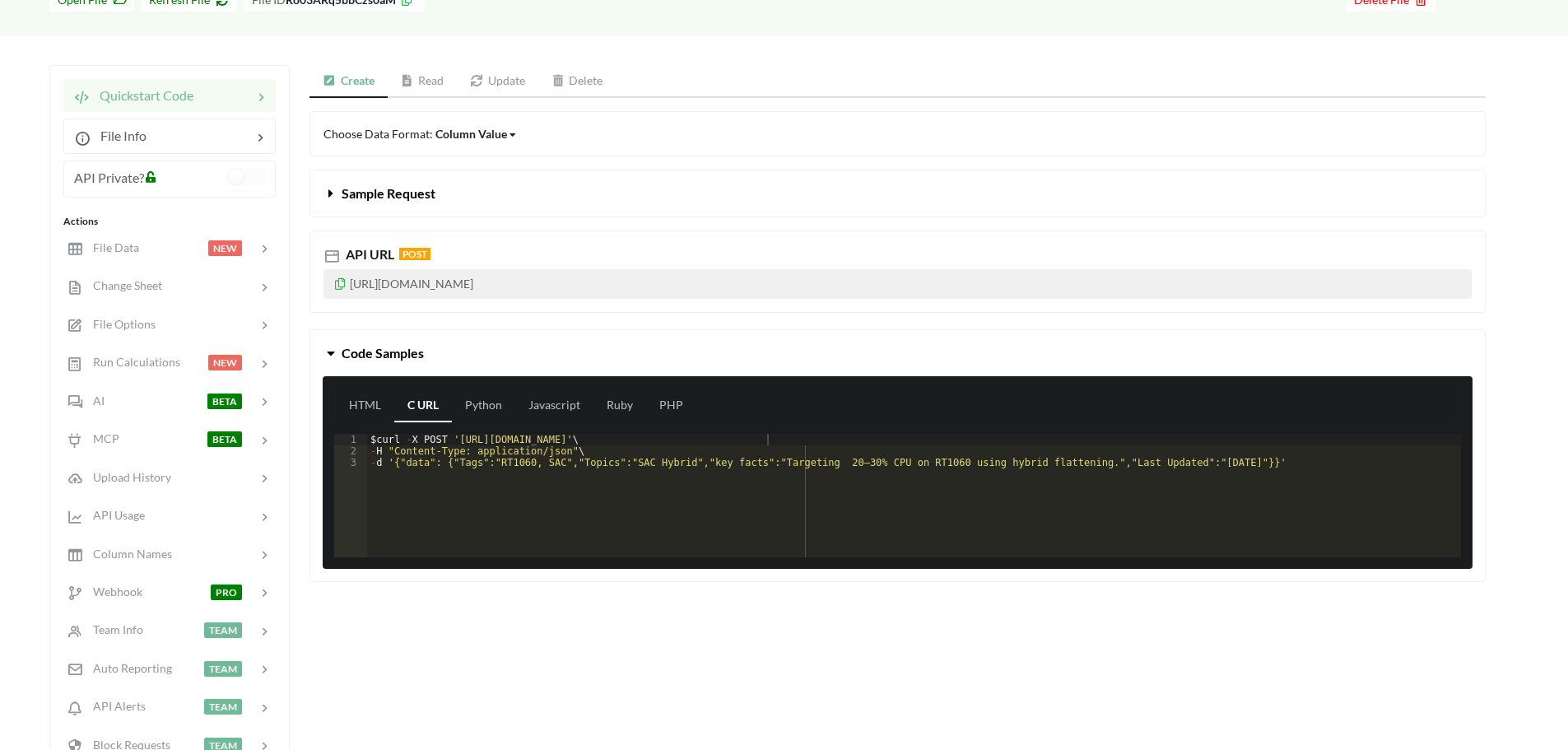
click at [398, 181] on button "Sample Request" at bounding box center [898, 194] width 1175 height 46
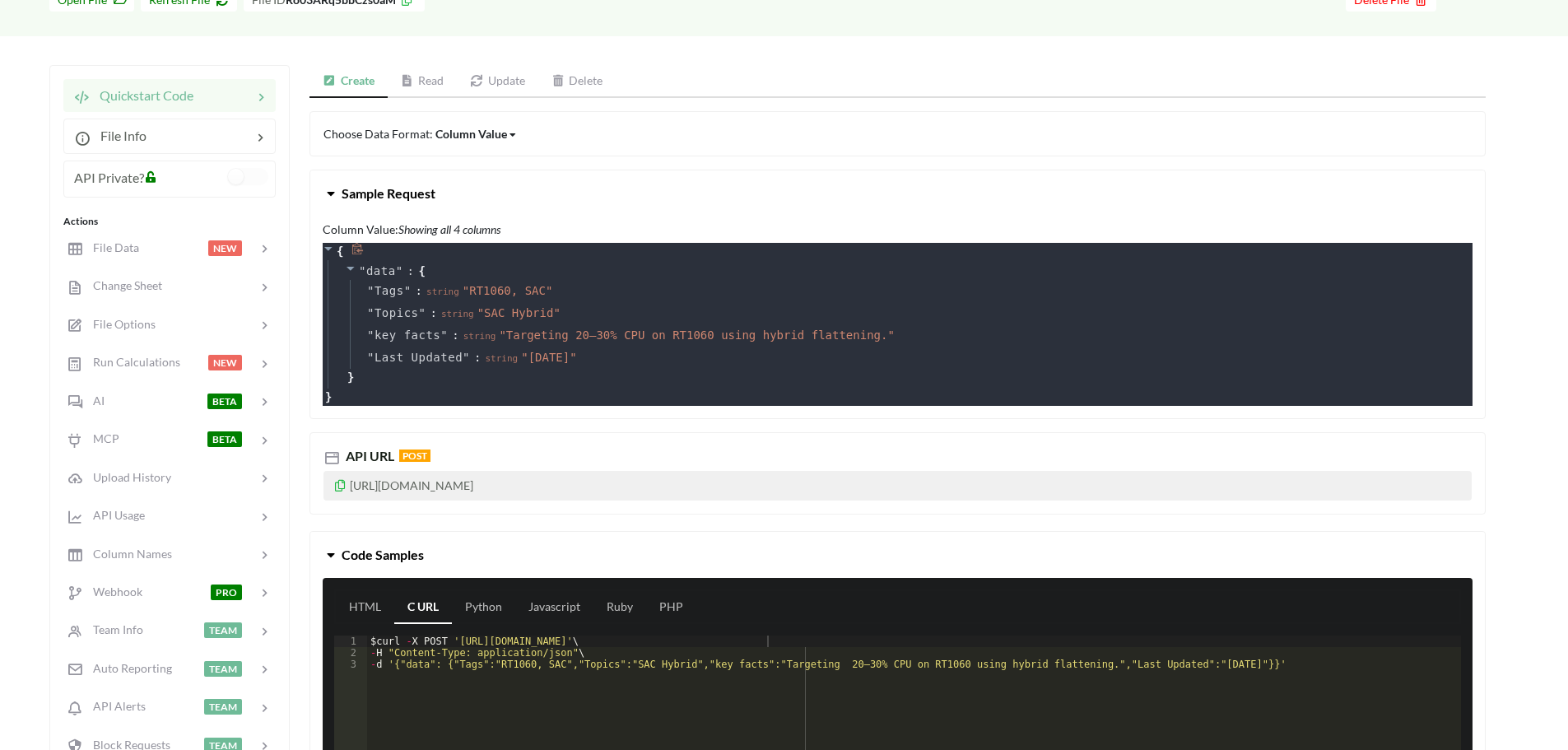
click at [383, 390] on div "{ " data " : { " Tags " : string " RT1060, SAC " " Topics " : string " SAC Hybr…" at bounding box center [897, 324] width 1150 height 163
click at [386, 375] on div "" data " : { " Tags " : string " RT1060, SAC " " Topics " : string " SAC Hybrid…" at bounding box center [900, 324] width 1145 height 129
click at [479, 198] on button "Sample Request" at bounding box center [898, 194] width 1175 height 46
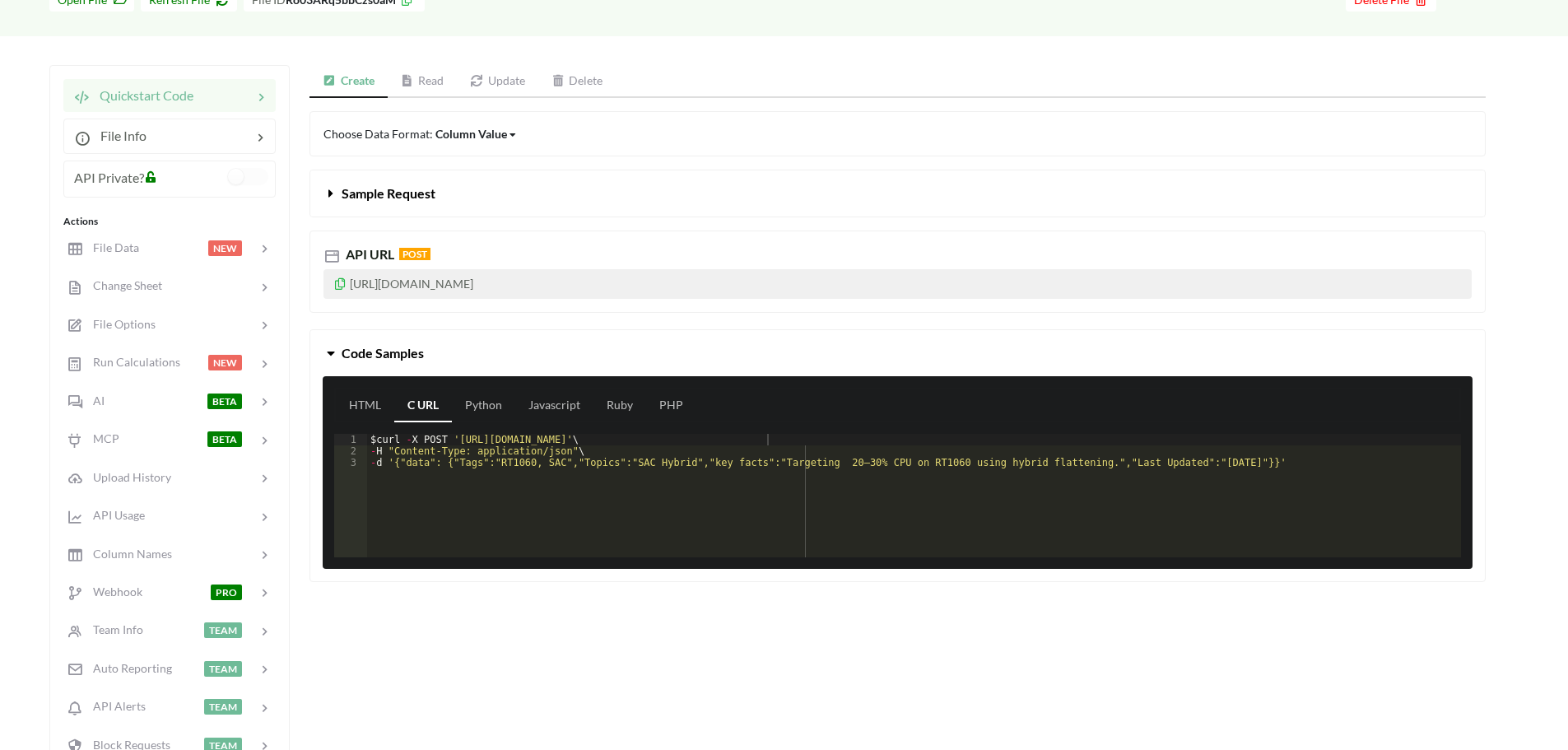
click at [479, 198] on button "Sample Request" at bounding box center [898, 194] width 1175 height 46
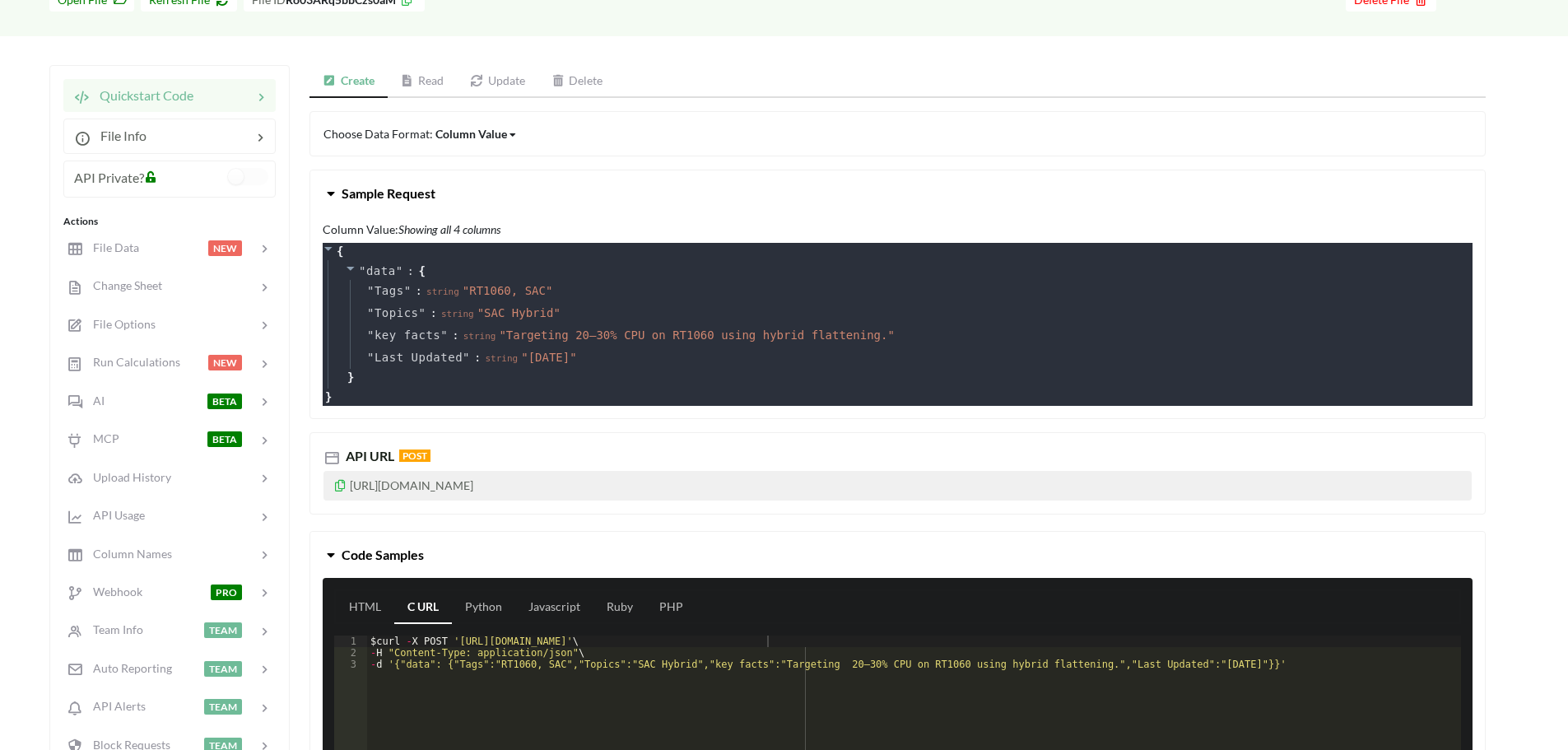
click at [510, 83] on link "Update" at bounding box center [497, 81] width 82 height 33
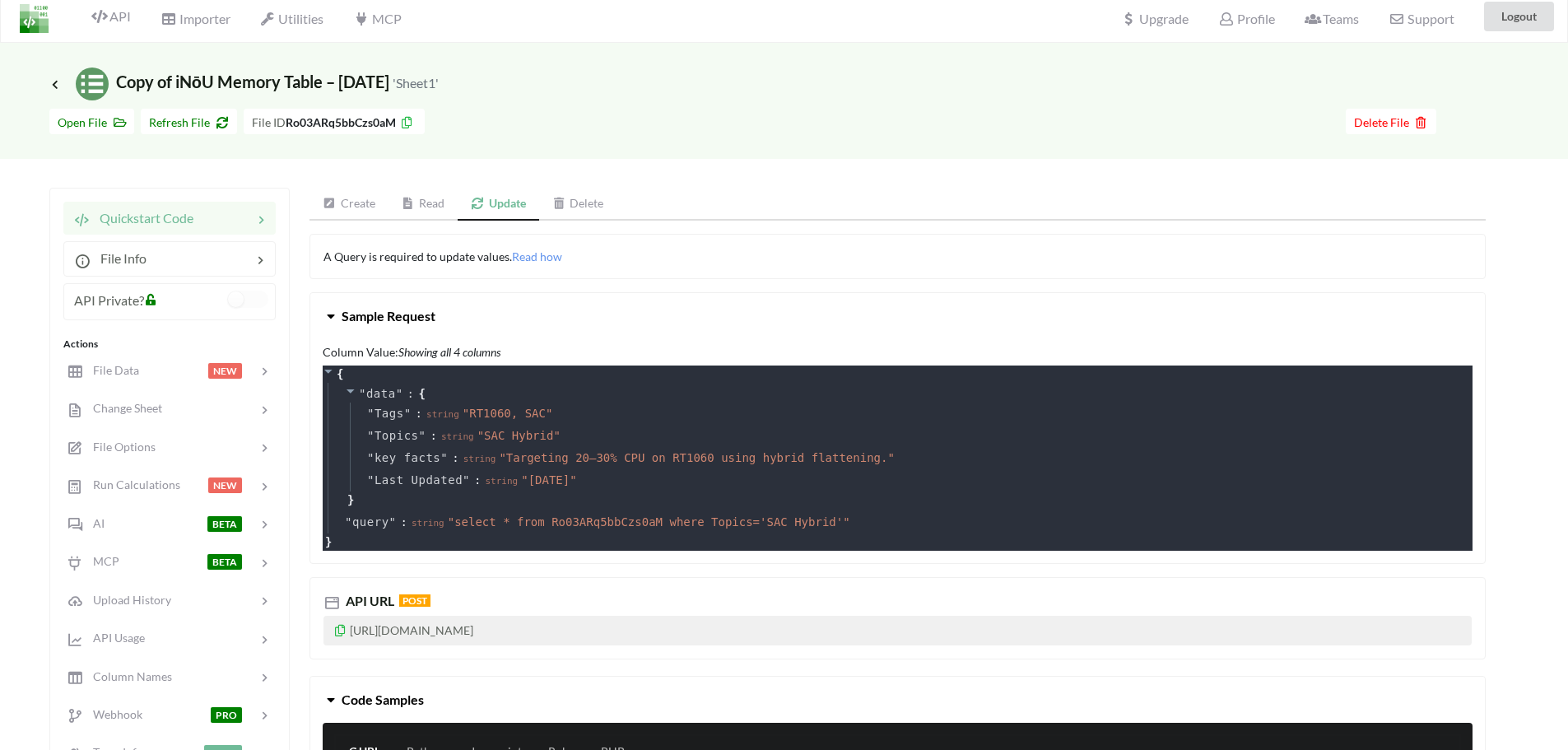
scroll to position [0, 0]
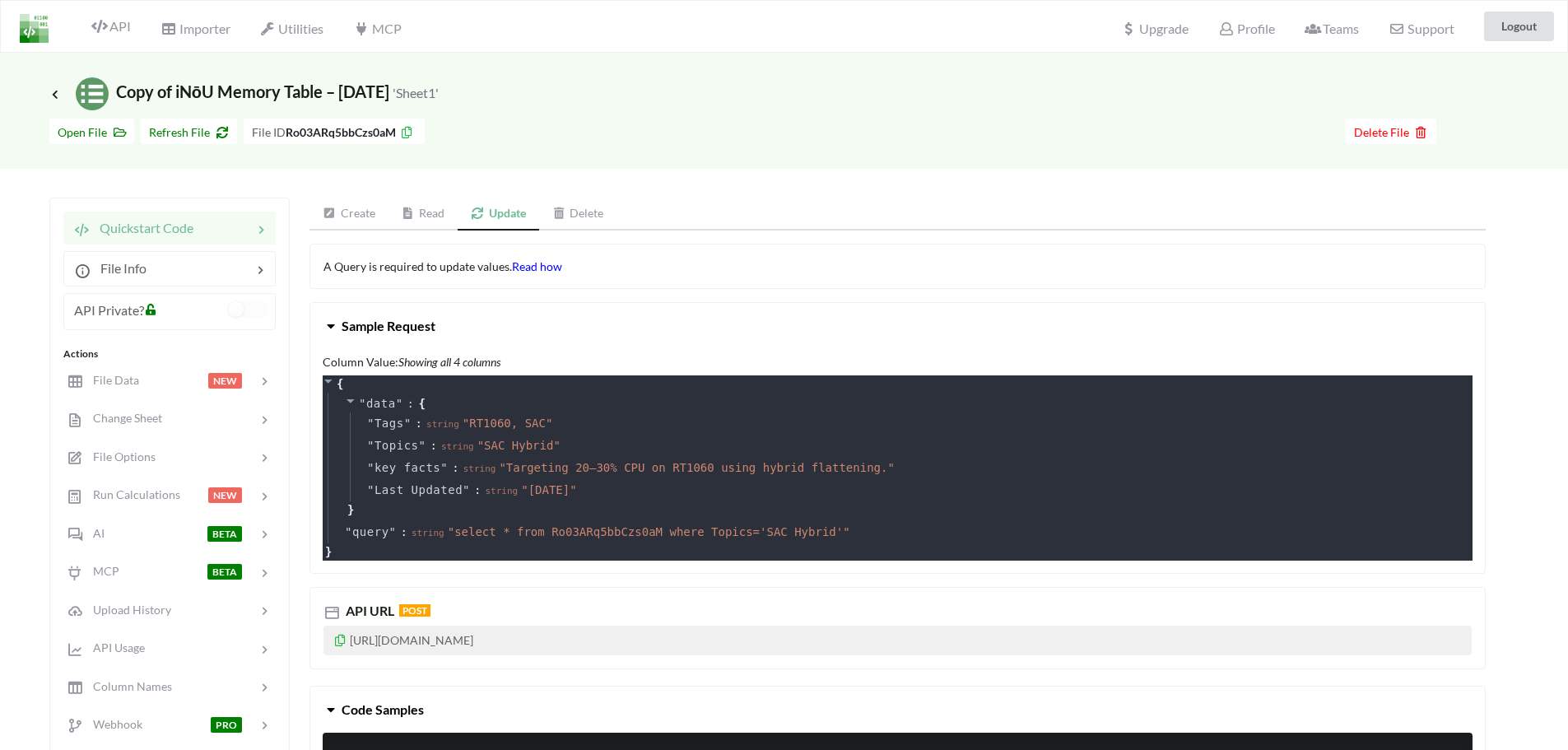
click at [532, 264] on span "Read how" at bounding box center [536, 267] width 50 height 14
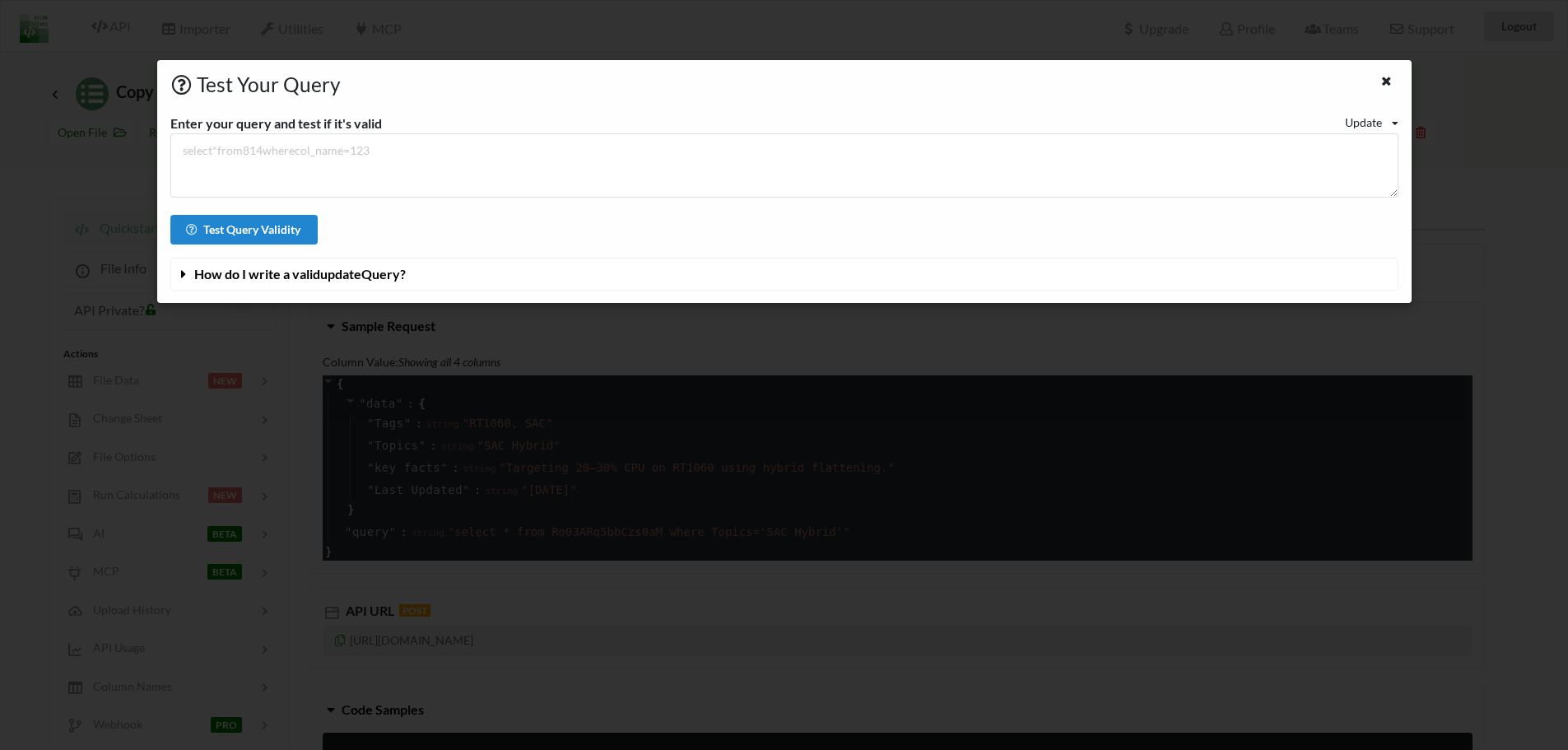
click at [492, 284] on button "How do I write a valid update Query?" at bounding box center [784, 274] width 1226 height 31
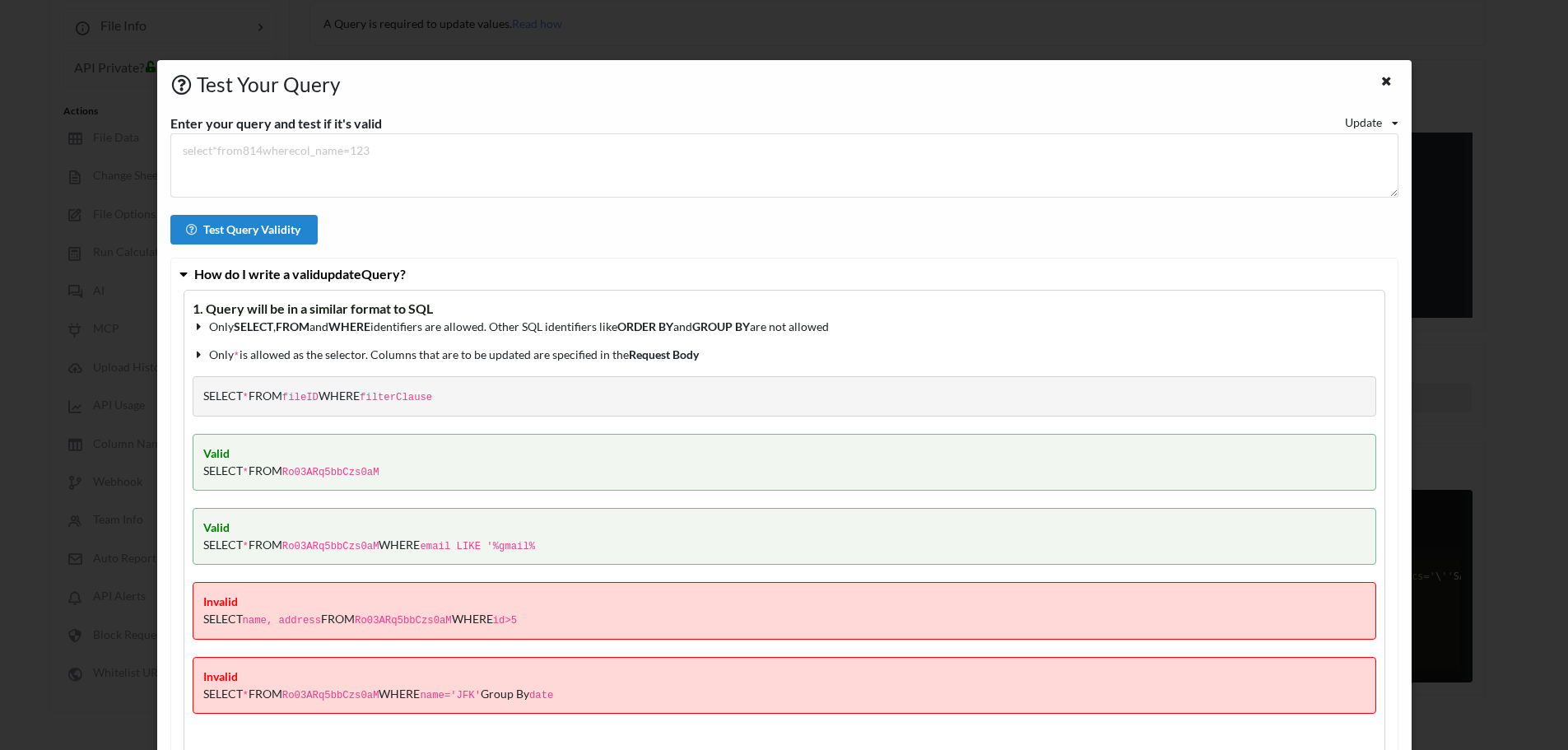
scroll to position [198, 0]
click at [1379, 77] on icon at bounding box center [1386, 79] width 14 height 12
